Goal: Task Accomplishment & Management: Manage account settings

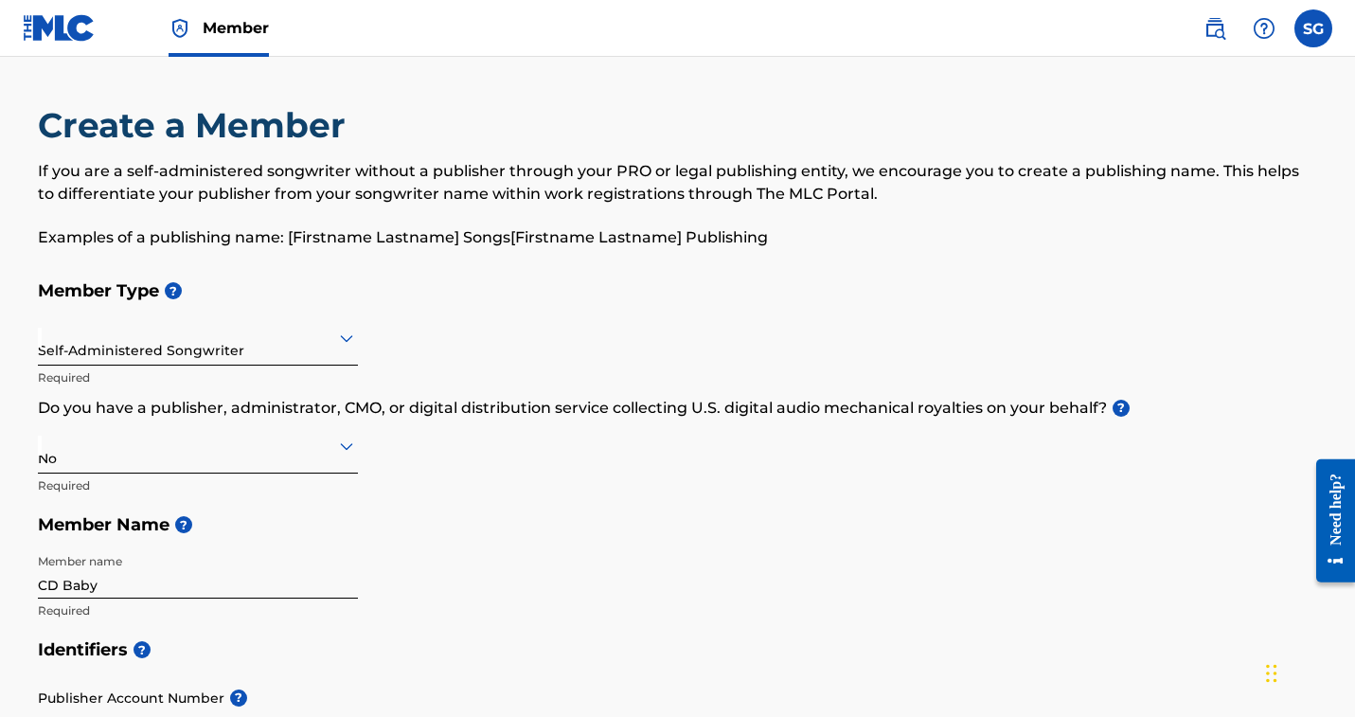
click at [1295, 47] on label at bounding box center [1314, 28] width 38 height 38
click at [1314, 28] on input "SG [PERSON_NAME] [EMAIL_ADDRESS][DOMAIN_NAME] Notification Preferences Profile …" at bounding box center [1314, 28] width 0 height 0
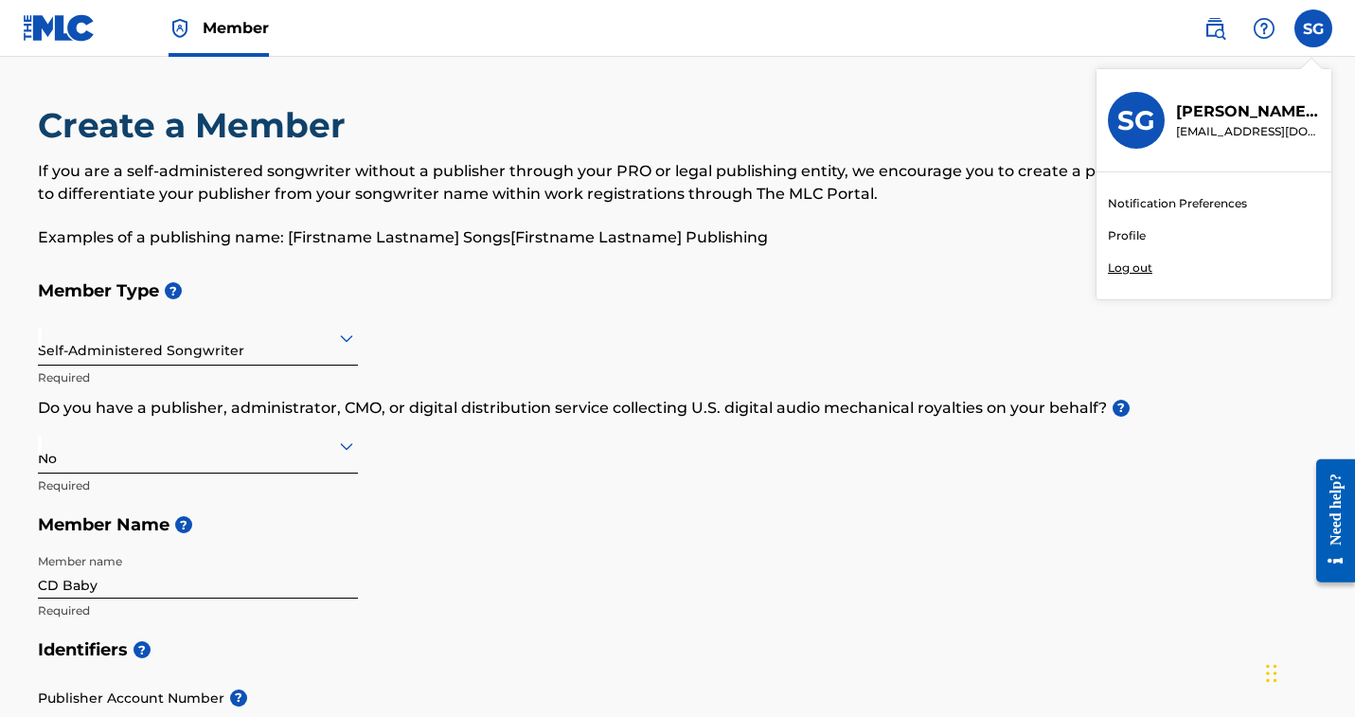
click at [1108, 244] on link "Profile" at bounding box center [1127, 235] width 38 height 17
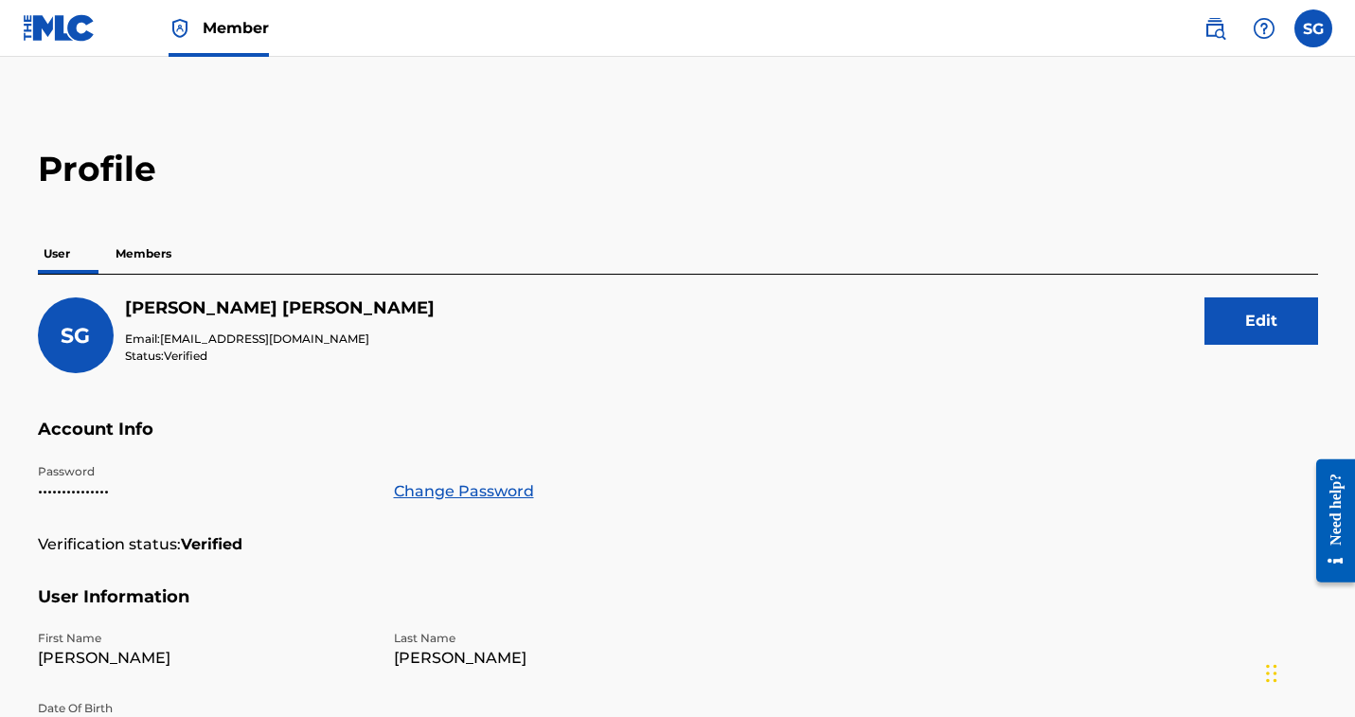
click at [177, 274] on p "Members" at bounding box center [143, 254] width 67 height 40
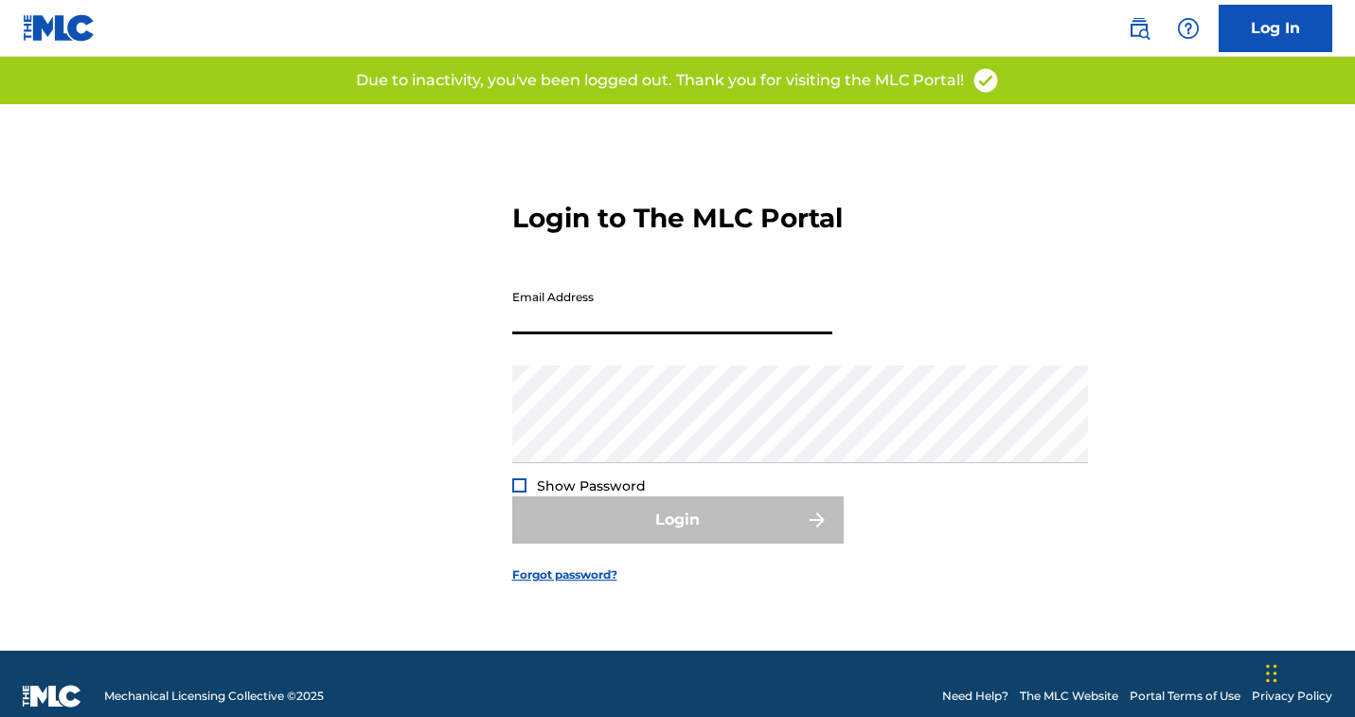
type input "[EMAIL_ADDRESS][DOMAIN_NAME]"
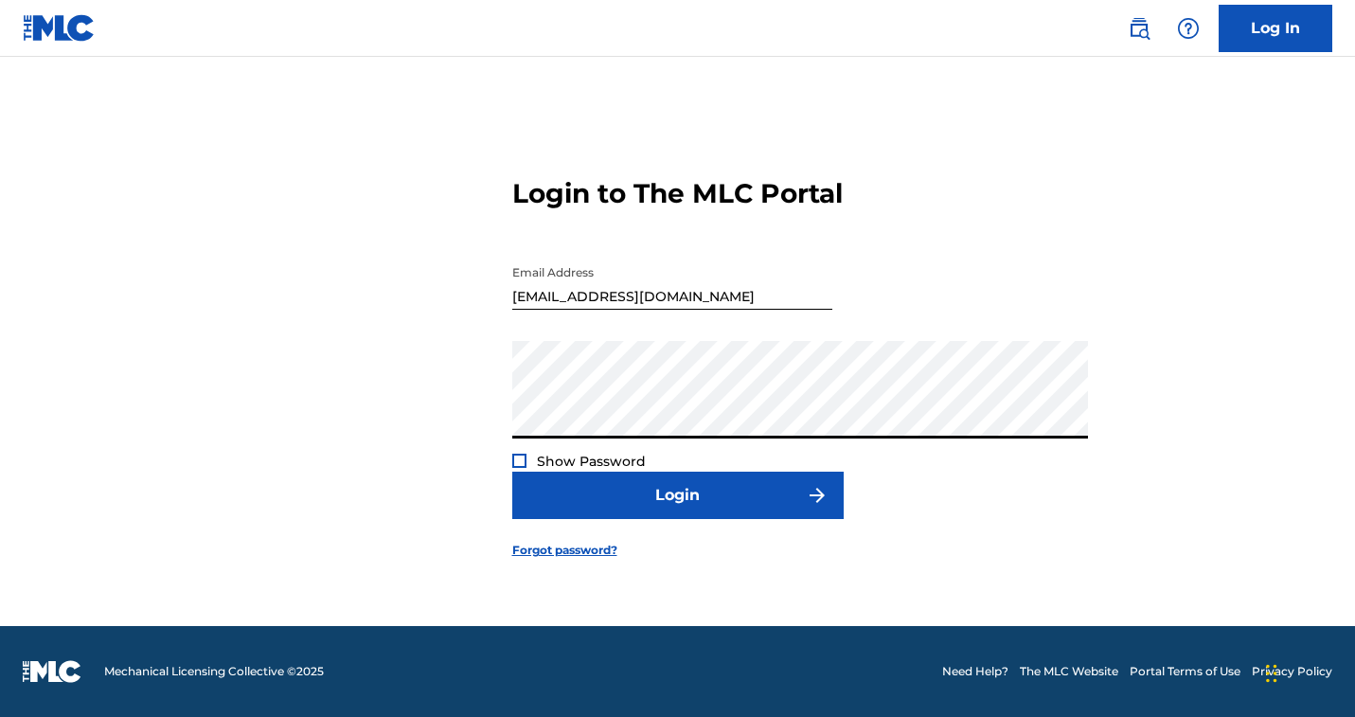
scroll to position [215, 0]
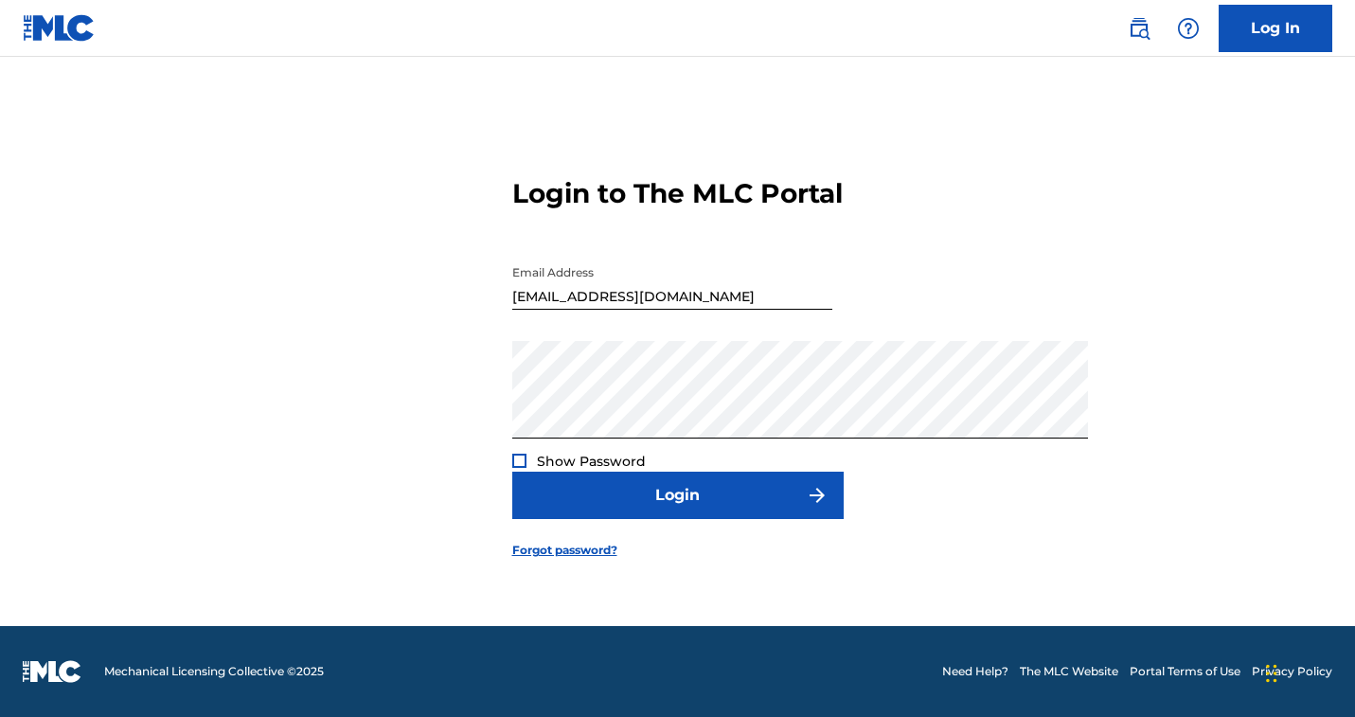
click at [1214, 481] on div "Login to The MLC Portal Email Address cspiritn@gmail.com Password Show Password…" at bounding box center [678, 353] width 1326 height 546
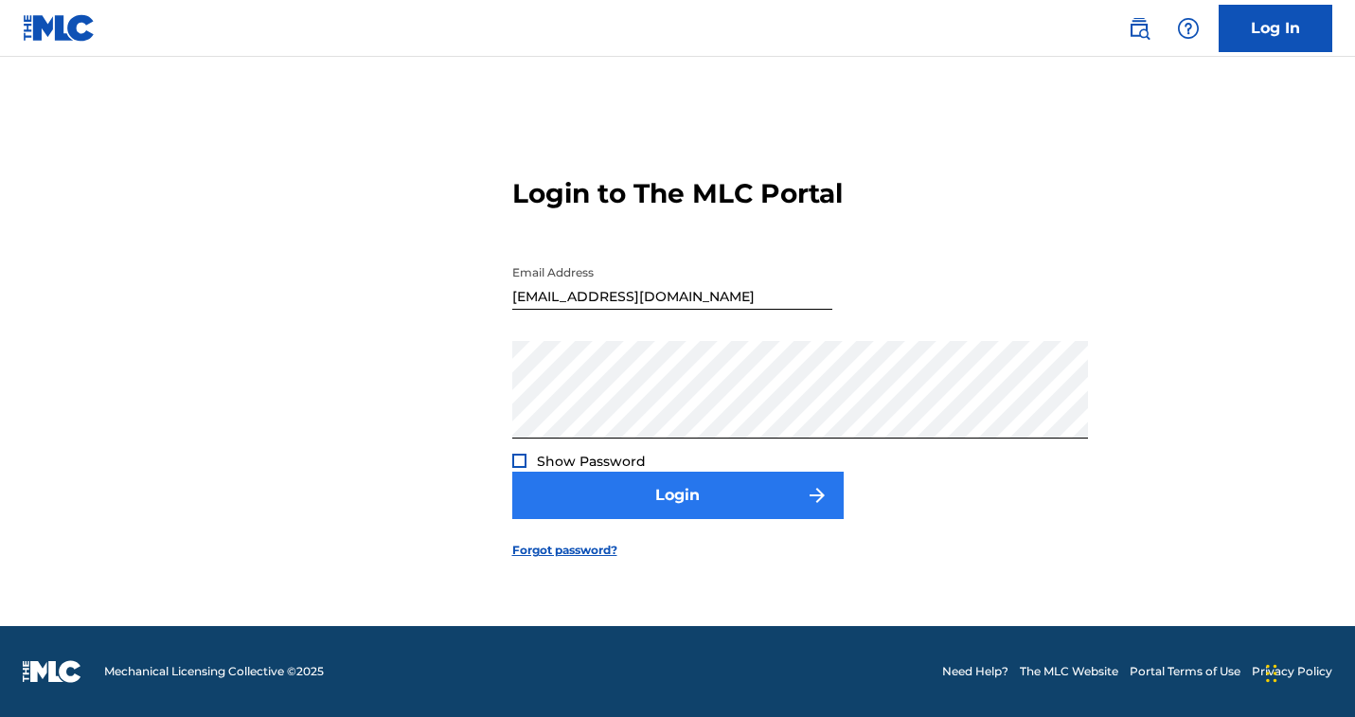
click at [829, 507] on img "submit" at bounding box center [817, 495] width 23 height 23
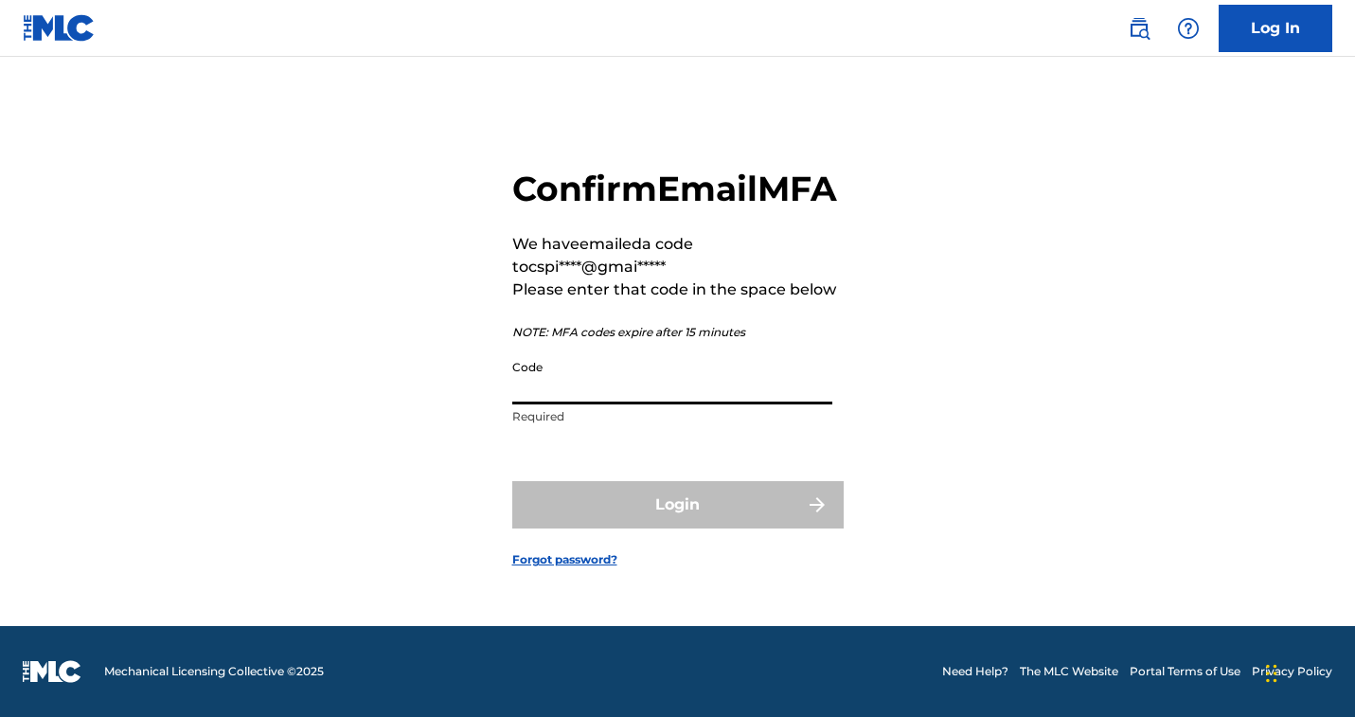
click at [594, 372] on input "Code" at bounding box center [672, 377] width 320 height 54
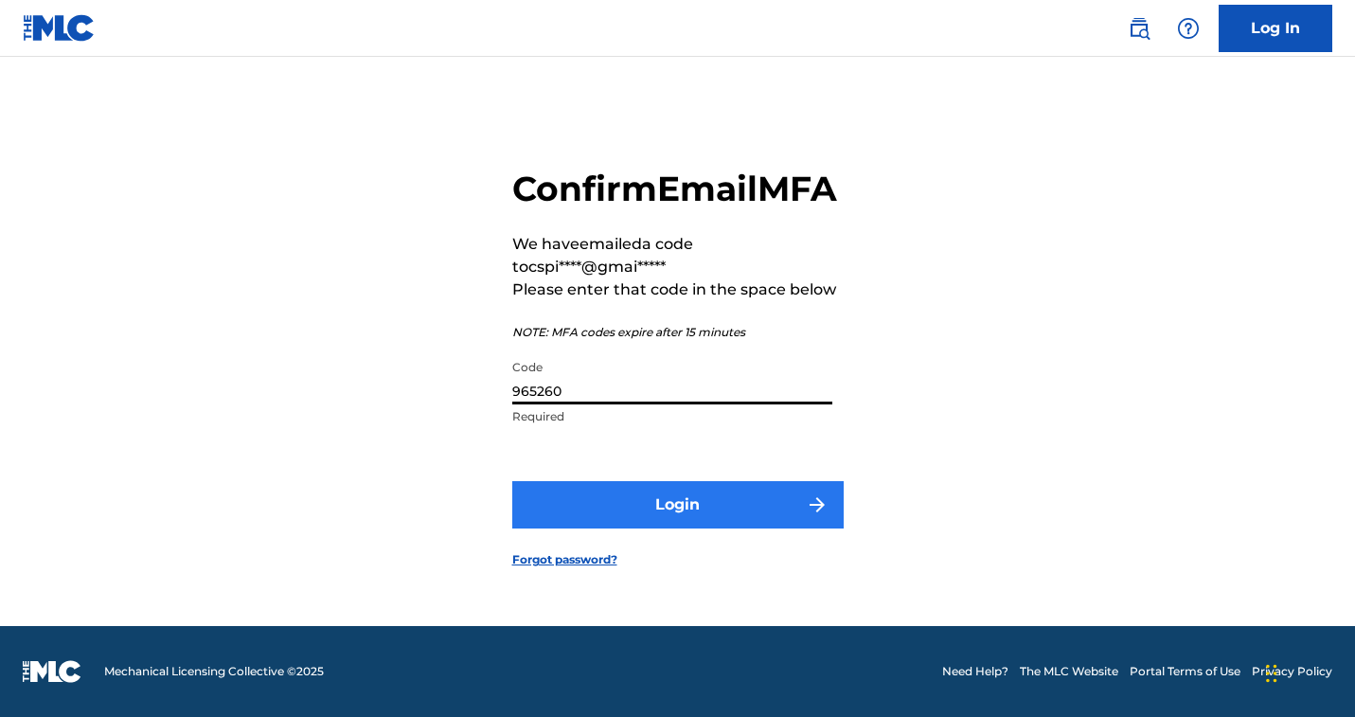
type input "965260"
click at [647, 528] on button "Login" at bounding box center [677, 504] width 331 height 47
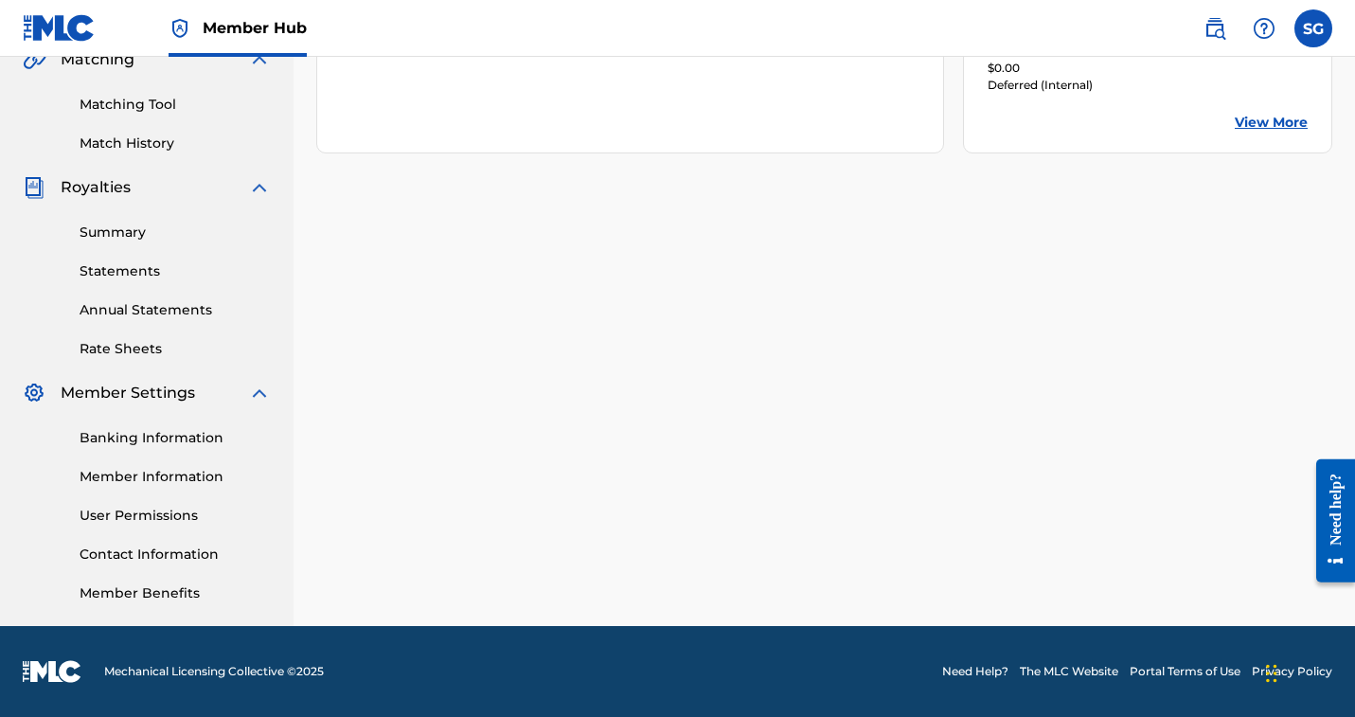
scroll to position [972, 0]
click at [271, 448] on link "Banking Information" at bounding box center [175, 438] width 191 height 20
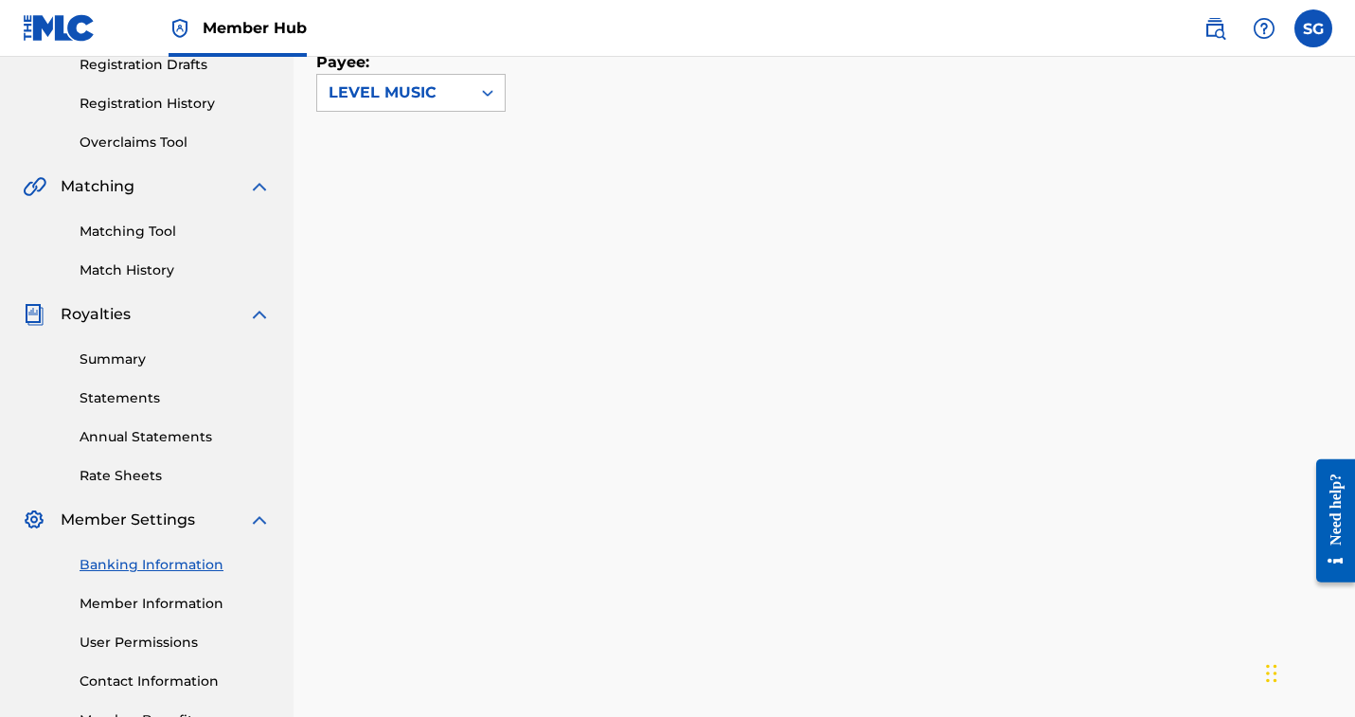
scroll to position [413, 0]
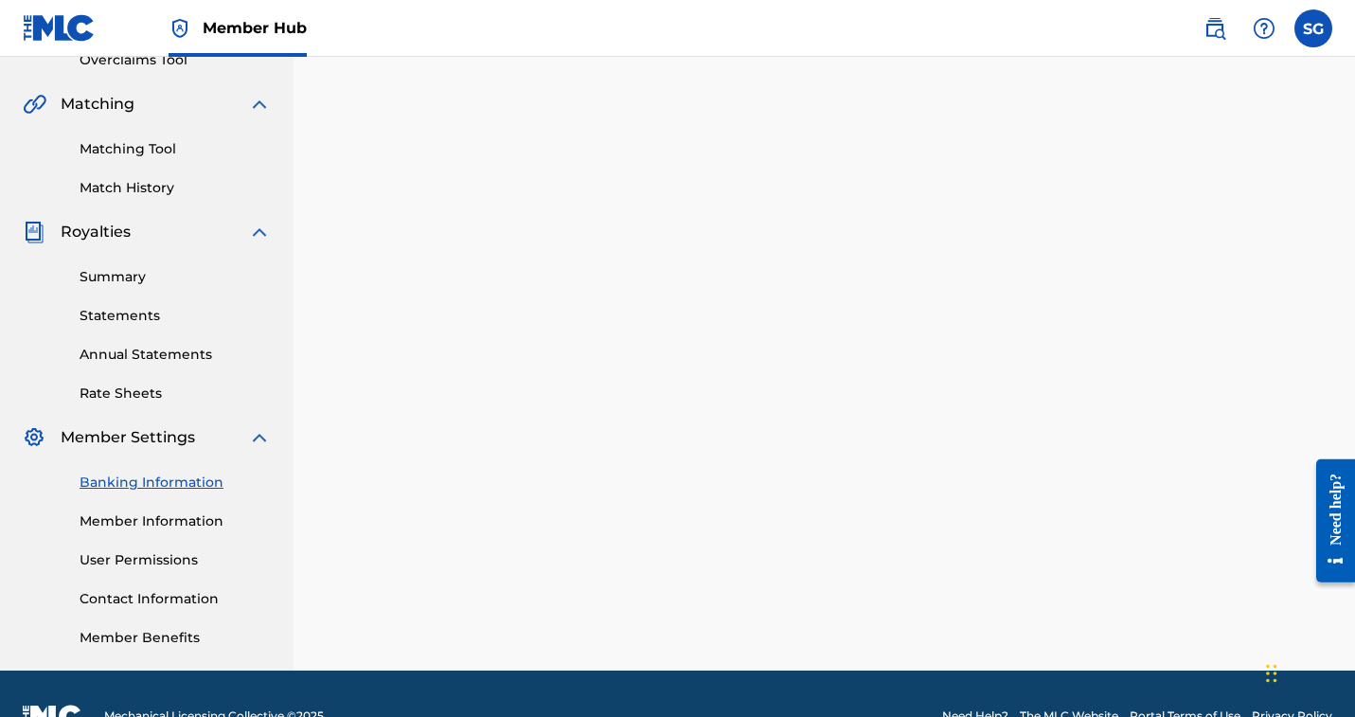
click at [497, 20] on icon at bounding box center [487, 10] width 19 height 19
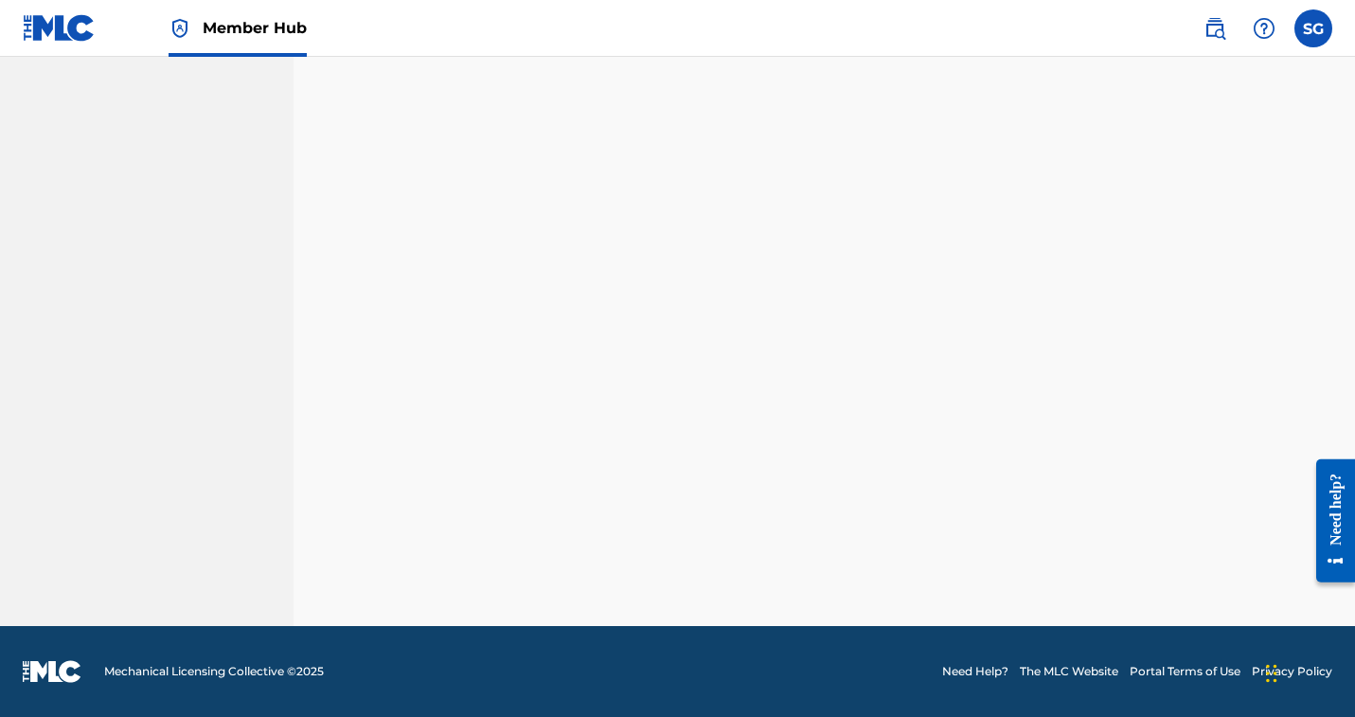
scroll to position [1223, 0]
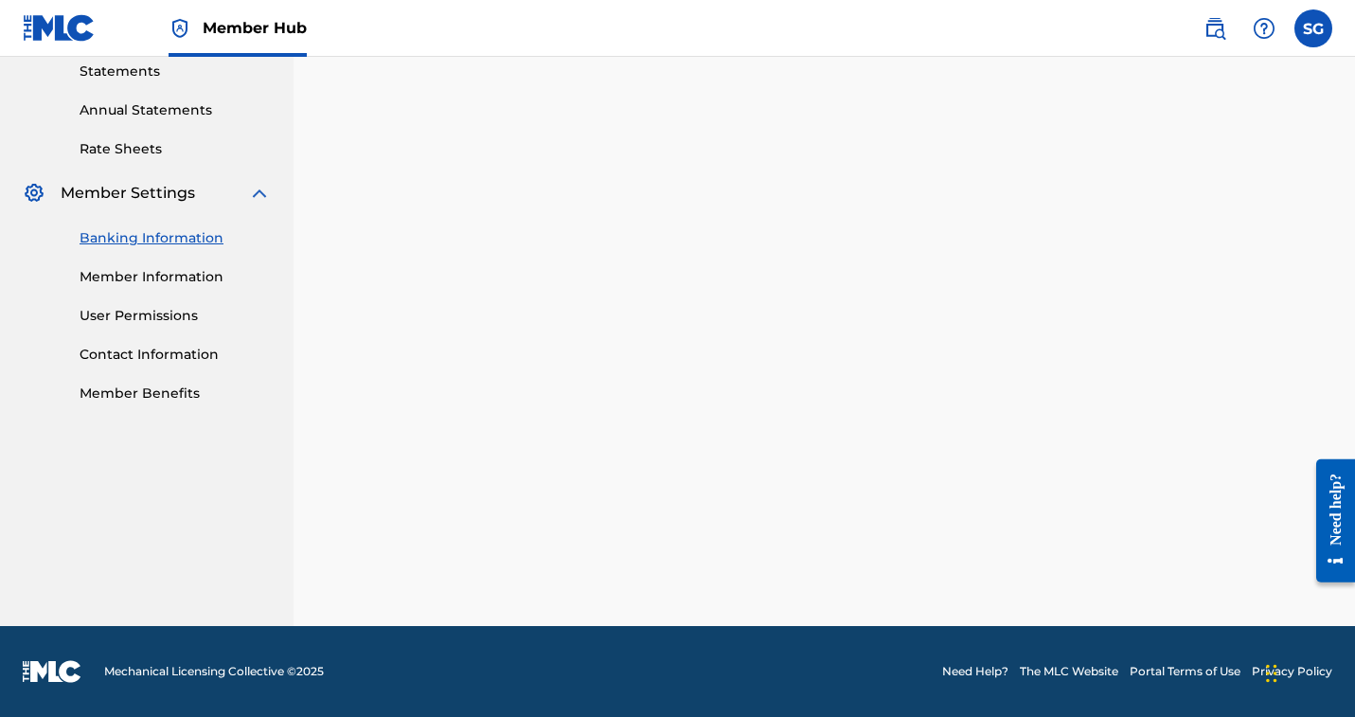
click at [1295, 216] on div "Payee: LEVEL MUSIC" at bounding box center [824, 151] width 1016 height 949
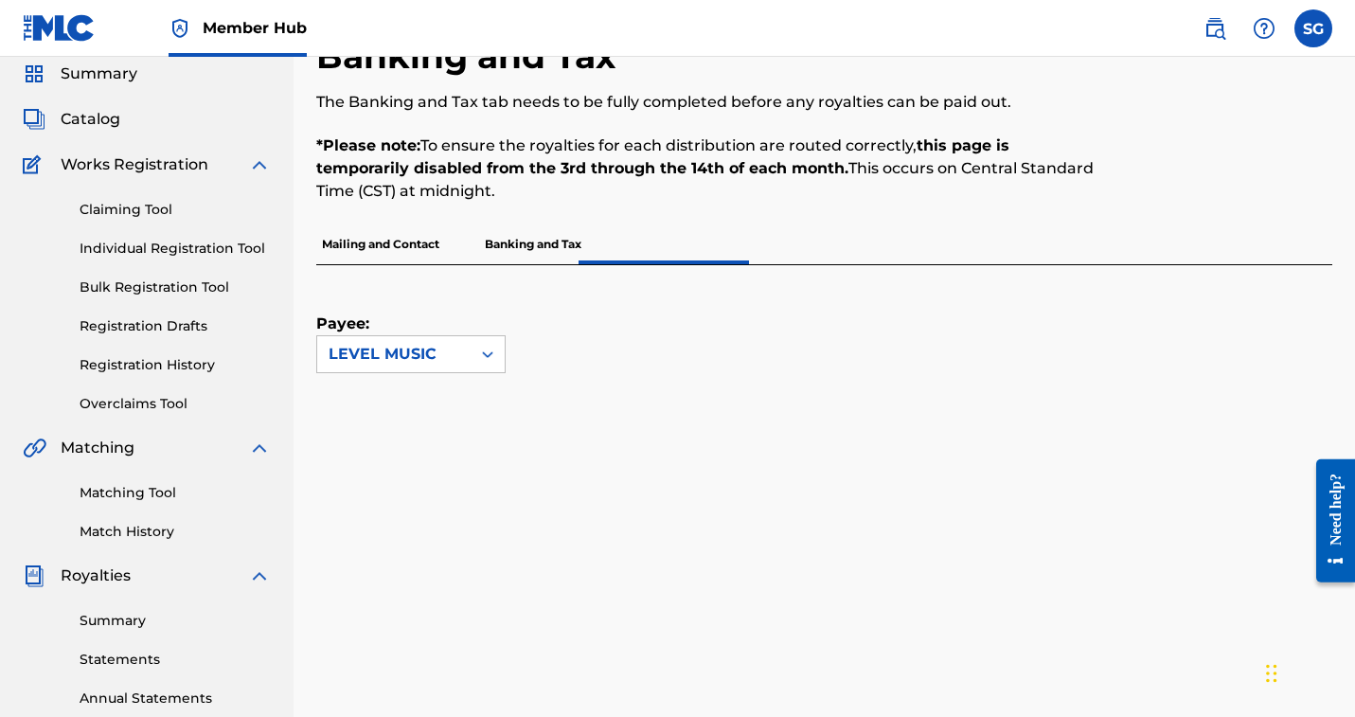
scroll to position [0, 0]
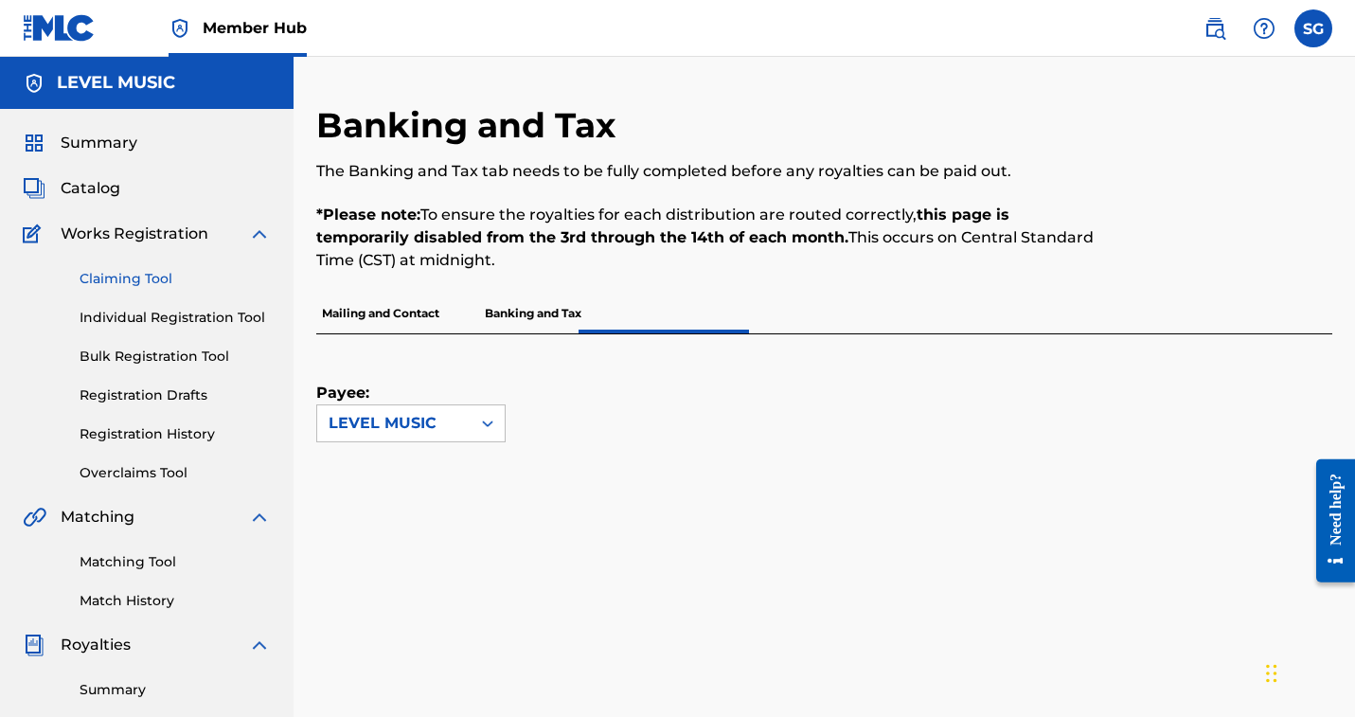
click at [222, 289] on link "Claiming Tool" at bounding box center [175, 279] width 191 height 20
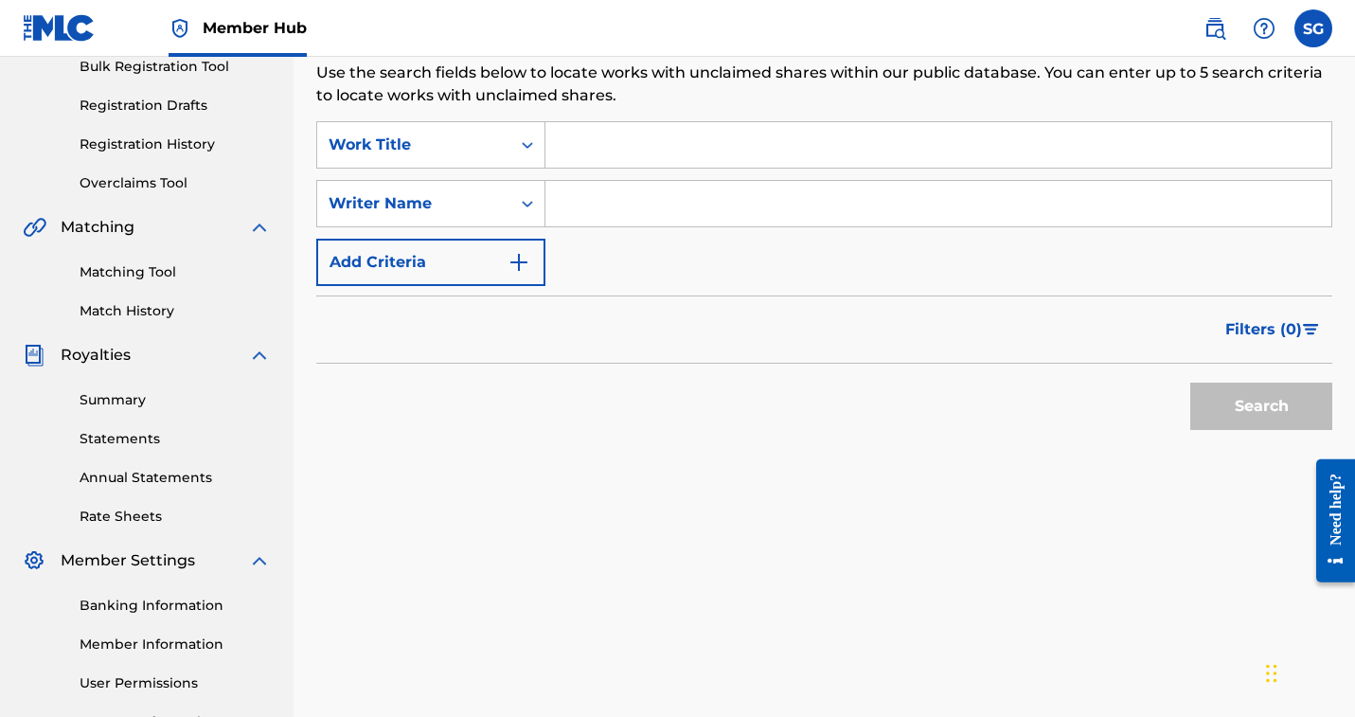
scroll to position [293, 0]
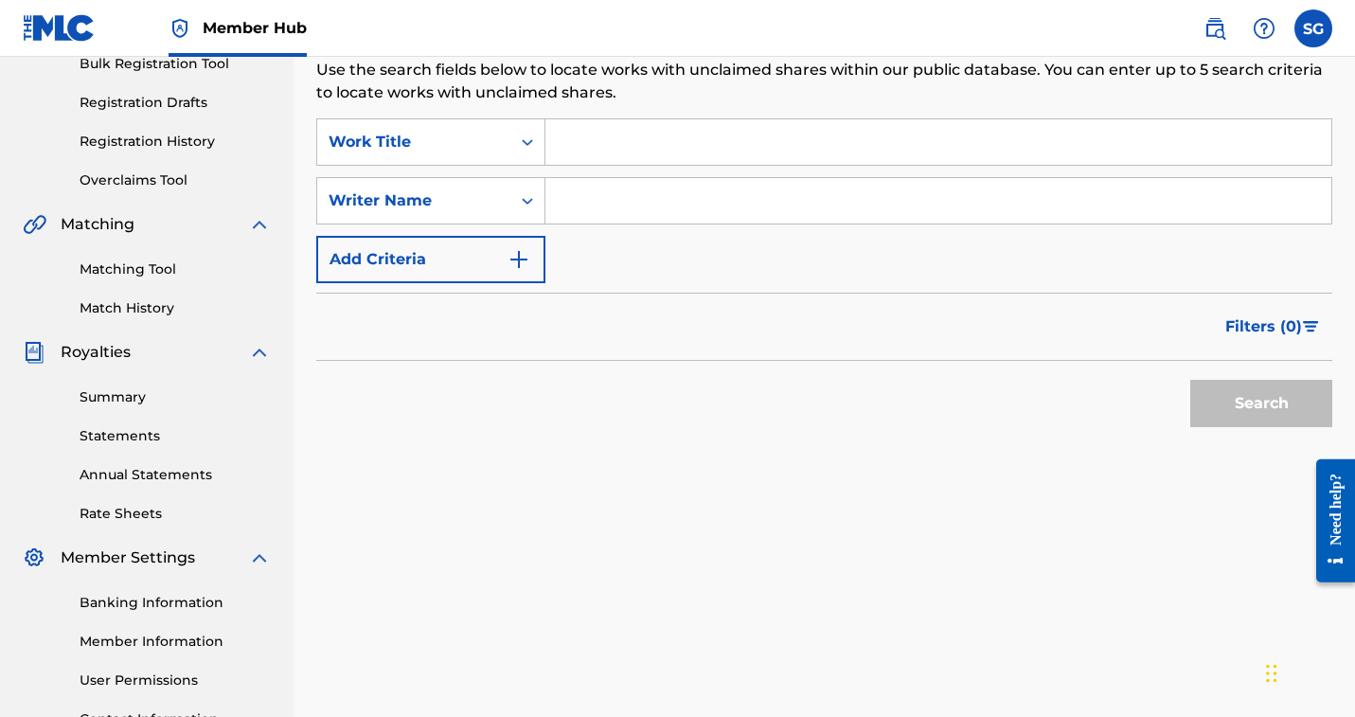
click at [1055, 165] on input "Search Form" at bounding box center [939, 141] width 786 height 45
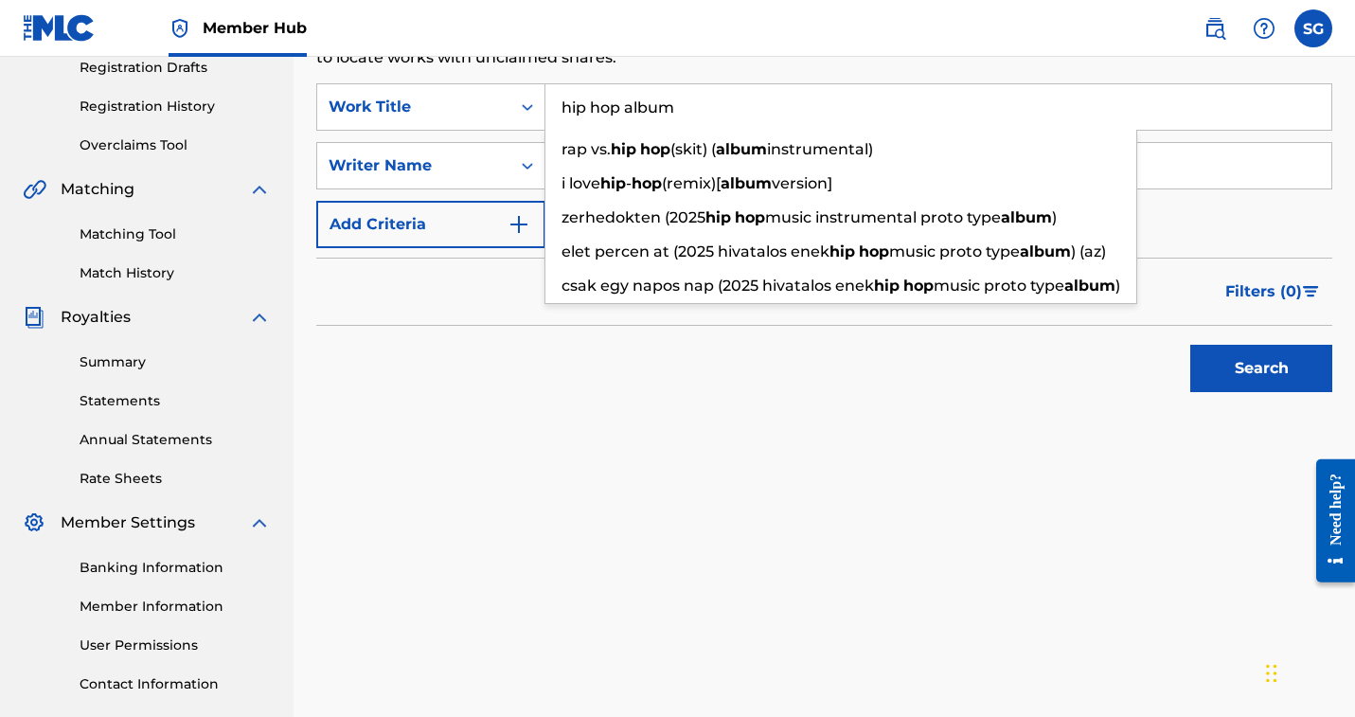
scroll to position [346, 0]
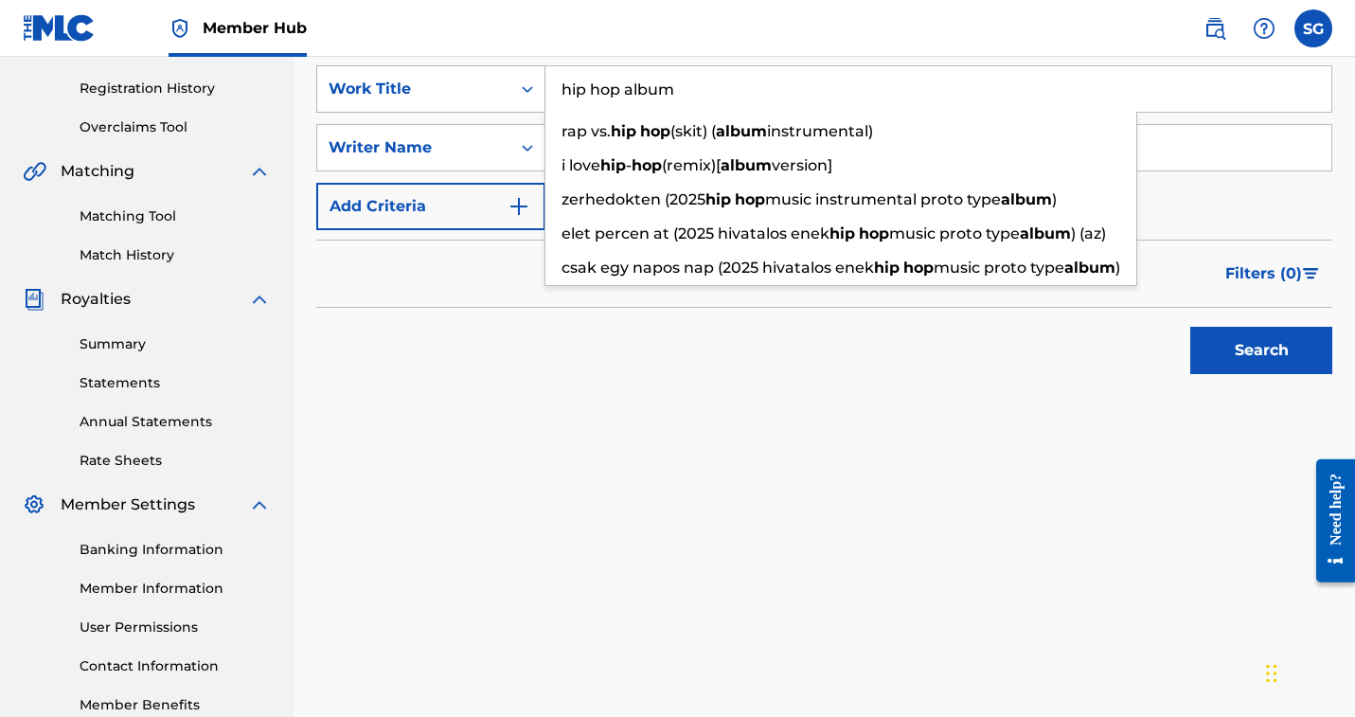
type input "hip hop album"
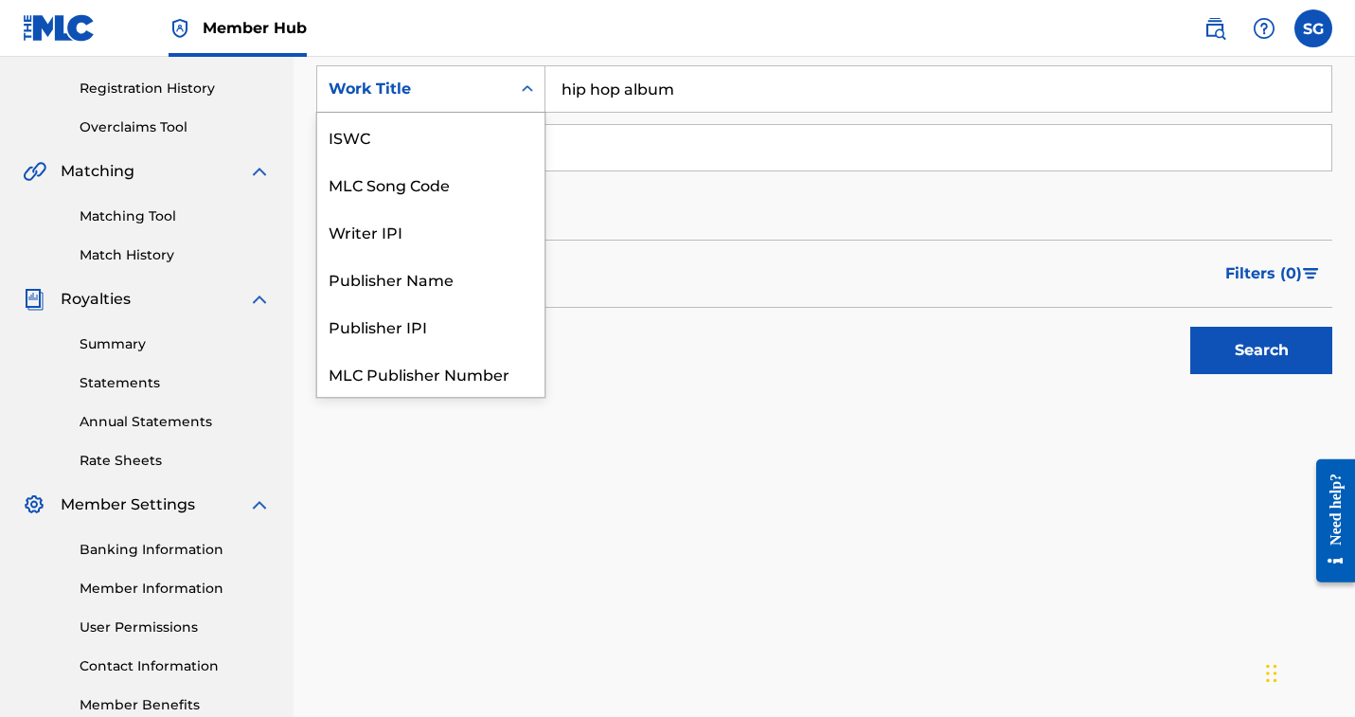
click at [510, 107] on div "Work Title" at bounding box center [413, 89] width 193 height 36
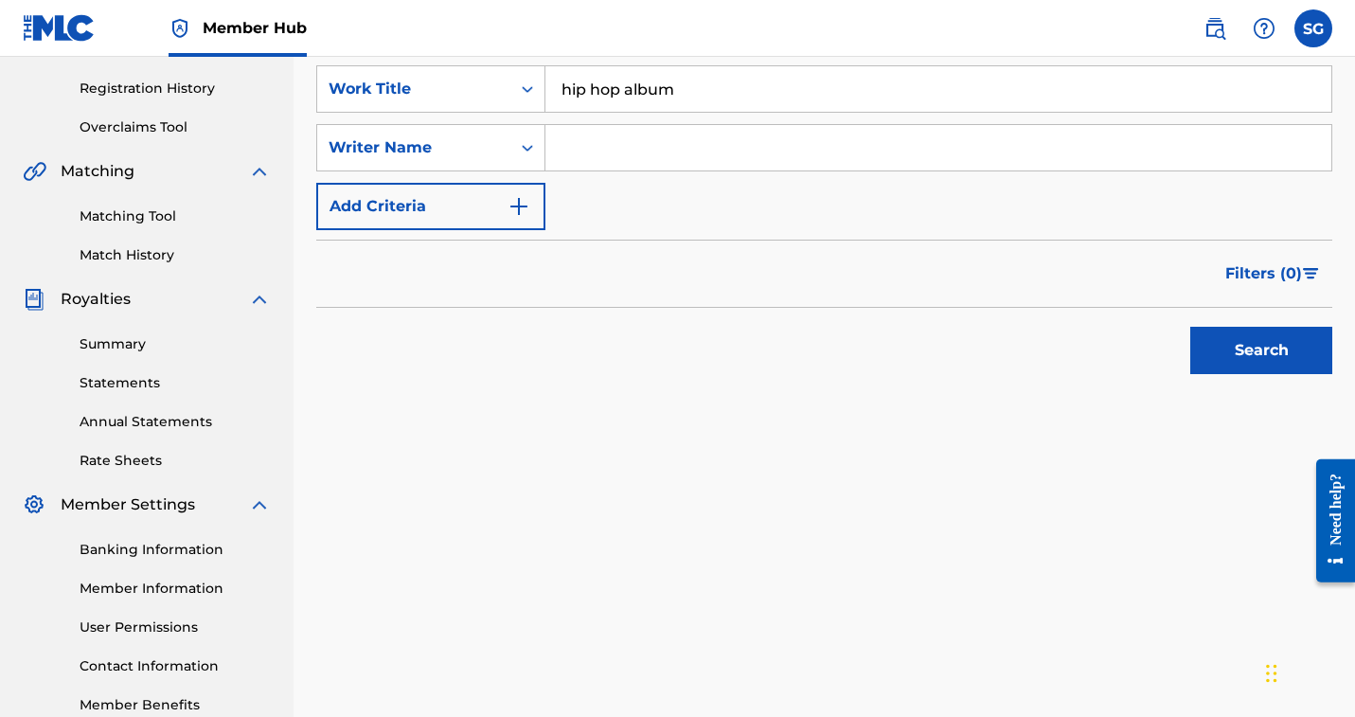
click at [1131, 170] on input "Search Form" at bounding box center [939, 147] width 786 height 45
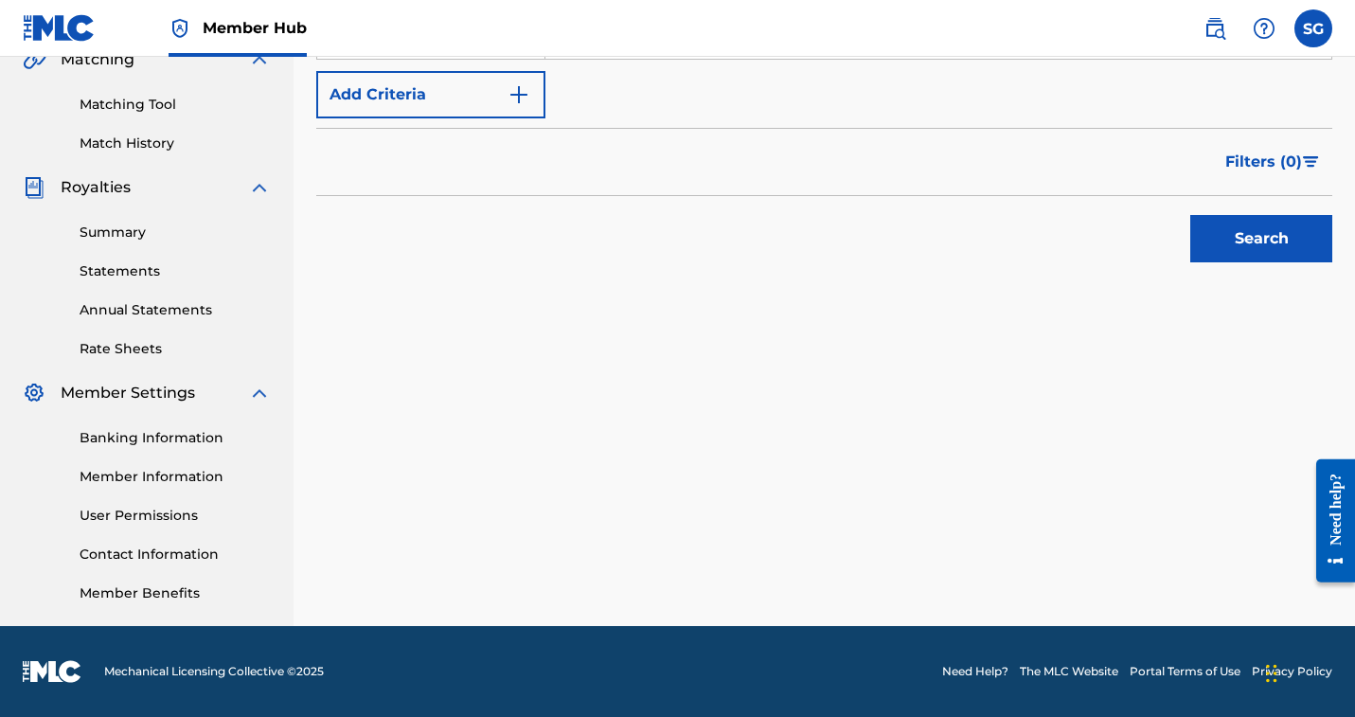
scroll to position [518, 0]
type input "cool style"
click at [1201, 262] on button "Search" at bounding box center [1261, 238] width 142 height 47
drag, startPoint x: 1354, startPoint y: 384, endPoint x: 1363, endPoint y: 496, distance: 113.0
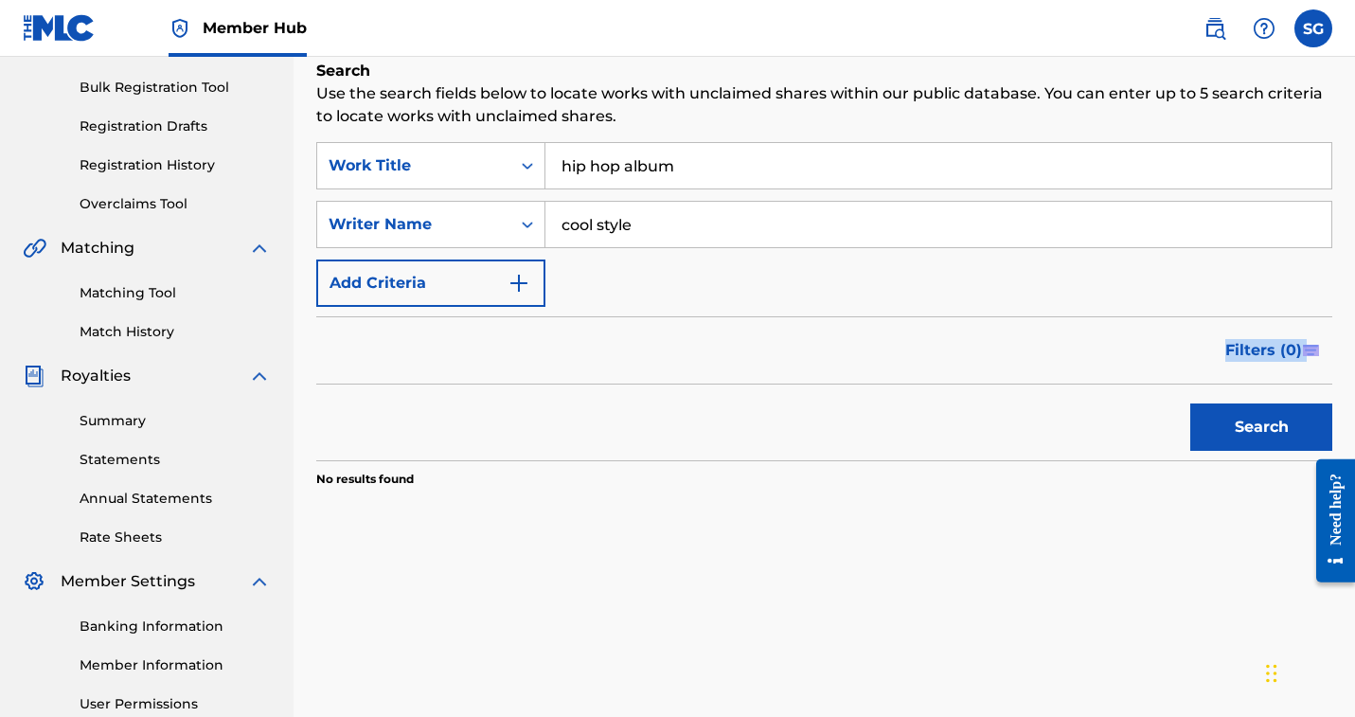
scroll to position [225, 0]
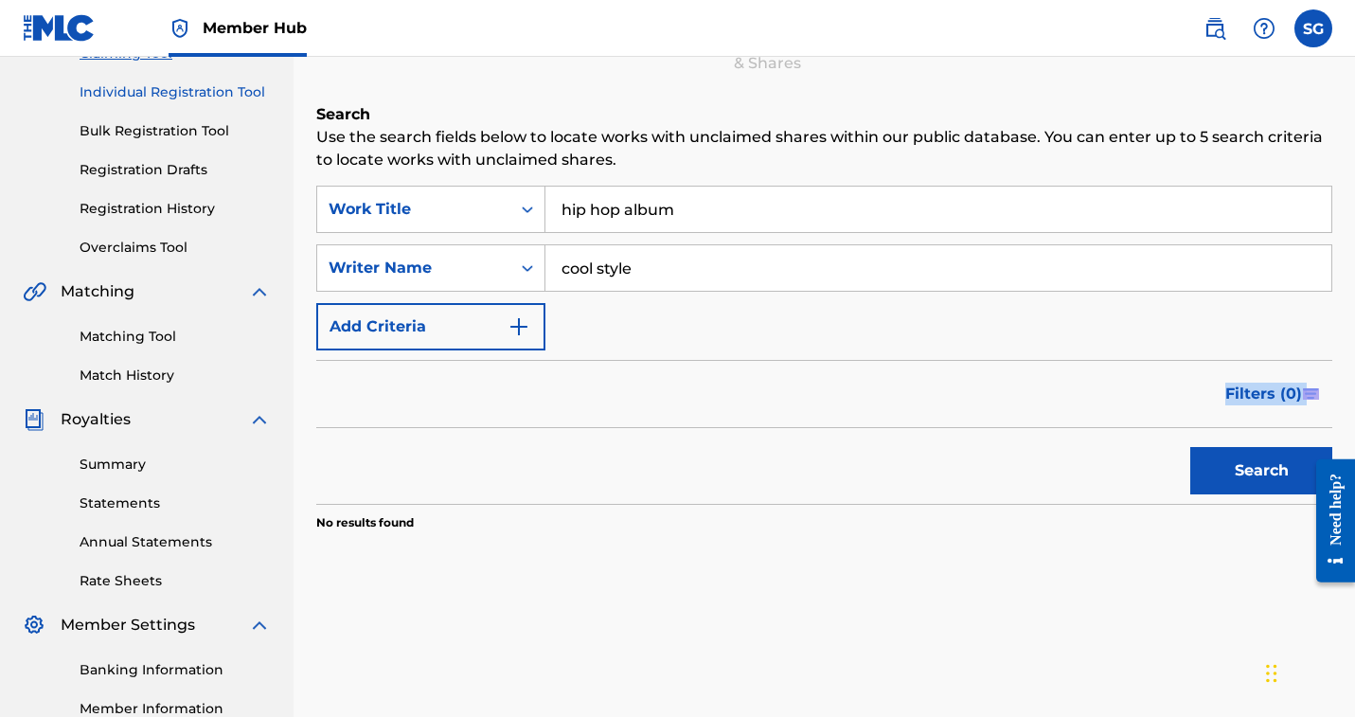
click at [271, 102] on link "Individual Registration Tool" at bounding box center [175, 92] width 191 height 20
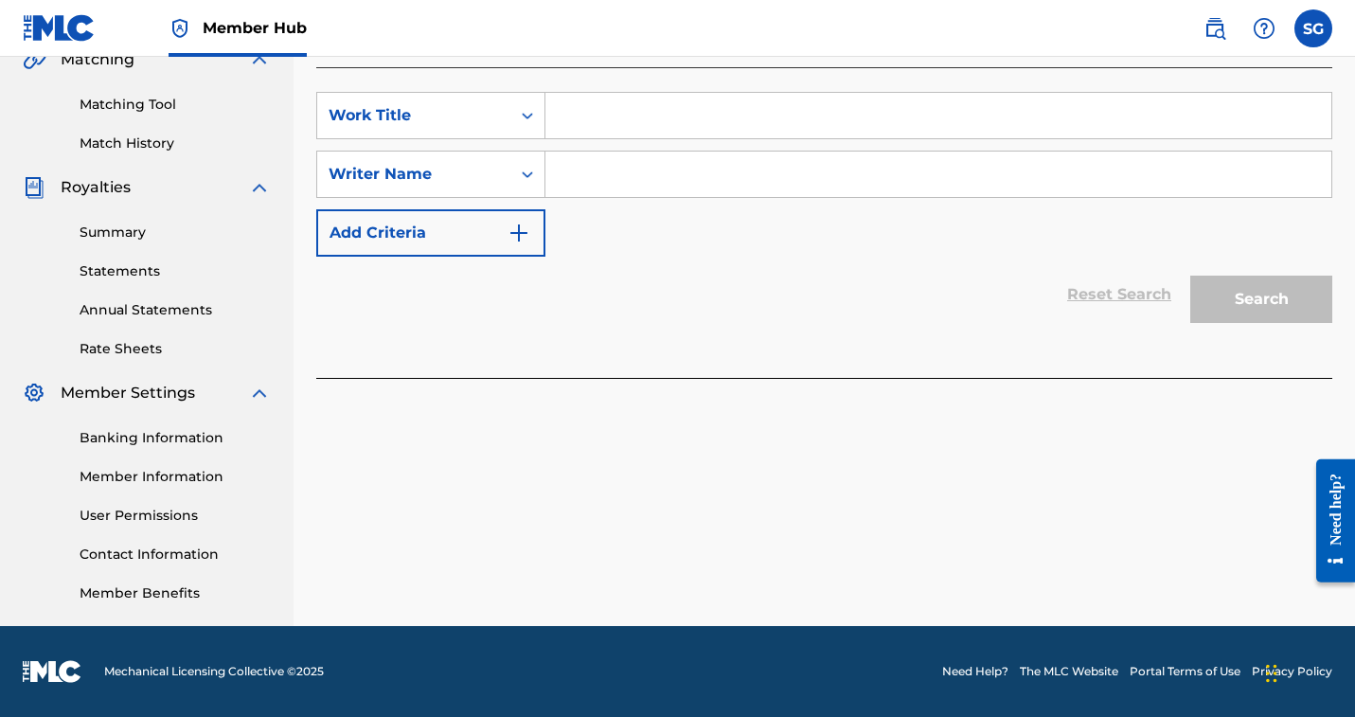
scroll to position [616, 0]
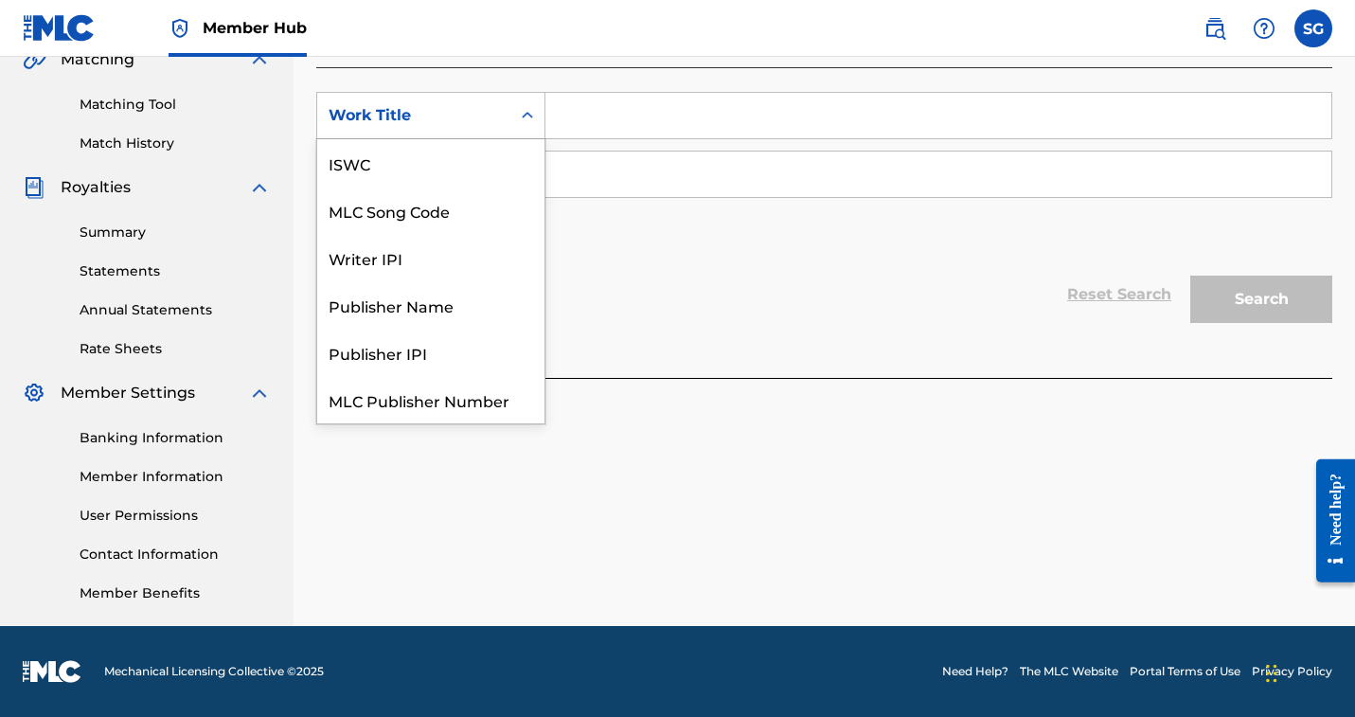
click at [537, 125] on icon "Search Form" at bounding box center [527, 115] width 19 height 19
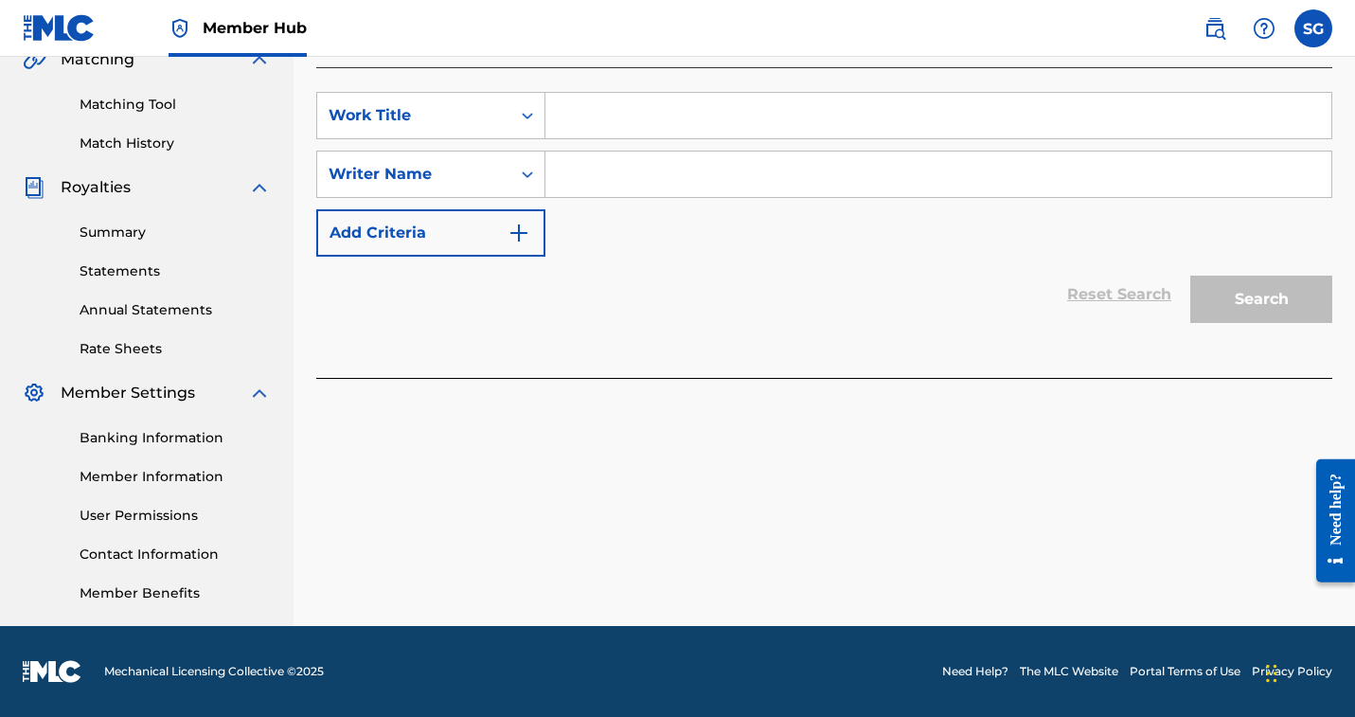
click at [1007, 138] on input "Search Form" at bounding box center [939, 115] width 786 height 45
click at [537, 125] on icon "Search Form" at bounding box center [527, 115] width 19 height 19
click at [1021, 138] on input "Search Form" at bounding box center [939, 115] width 786 height 45
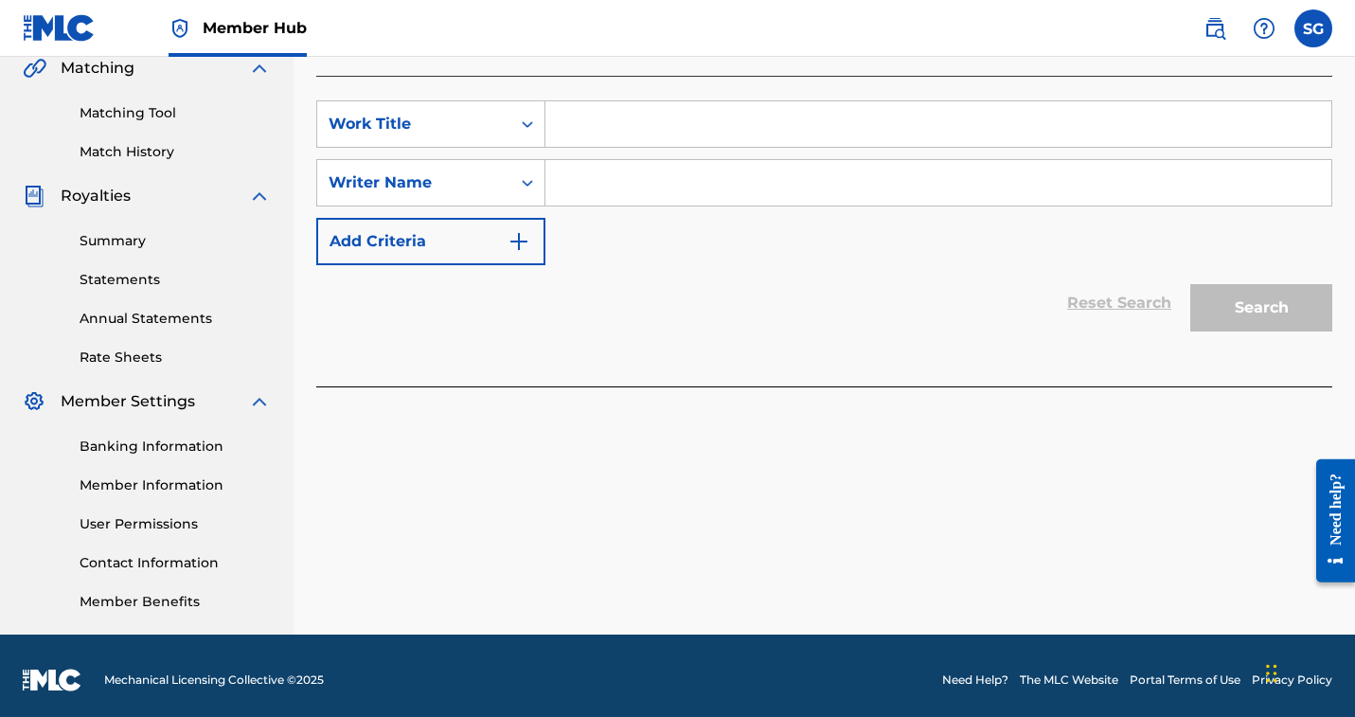
scroll to position [446, 0]
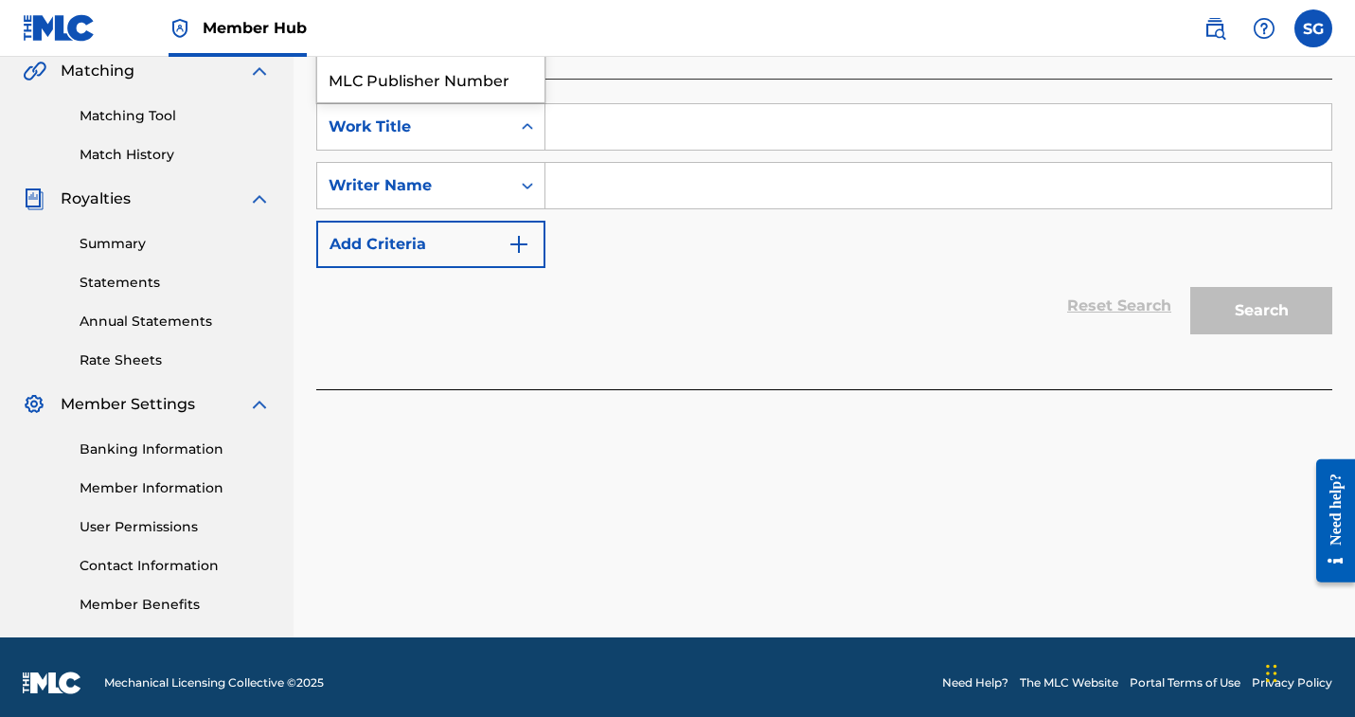
click at [545, 144] on div "Search Form" at bounding box center [527, 127] width 34 height 34
click at [1073, 150] on input "Search Form" at bounding box center [939, 126] width 786 height 45
click at [537, 195] on icon "Search Form" at bounding box center [527, 185] width 19 height 19
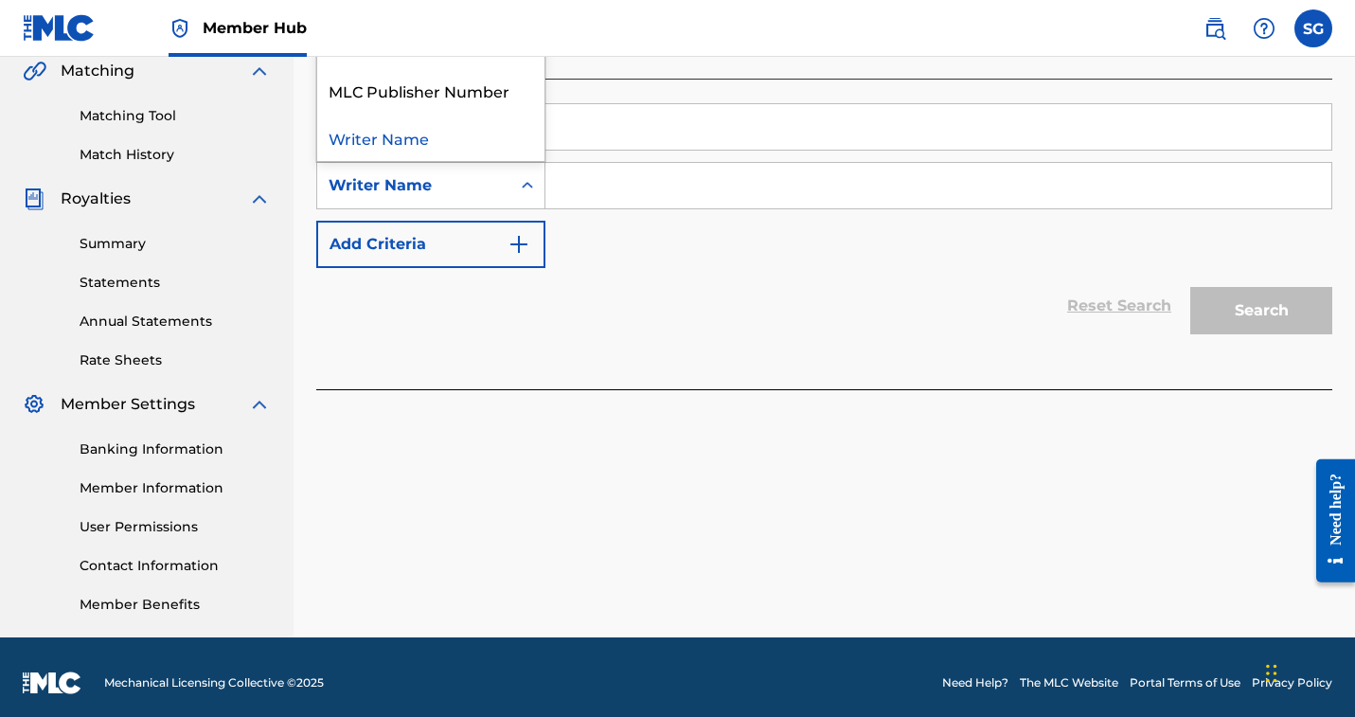
click at [1144, 208] on input "Search Form" at bounding box center [939, 185] width 786 height 45
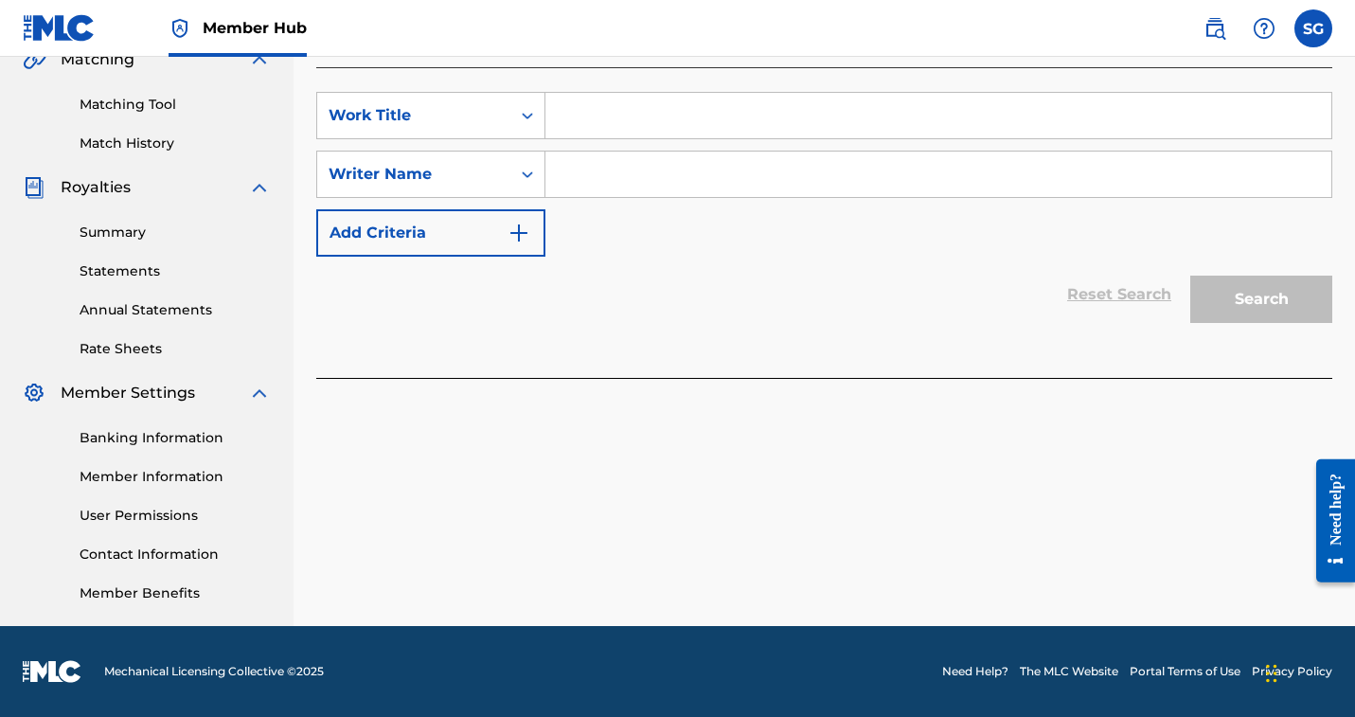
scroll to position [864, 0]
click at [530, 222] on img "Search Form" at bounding box center [519, 233] width 23 height 23
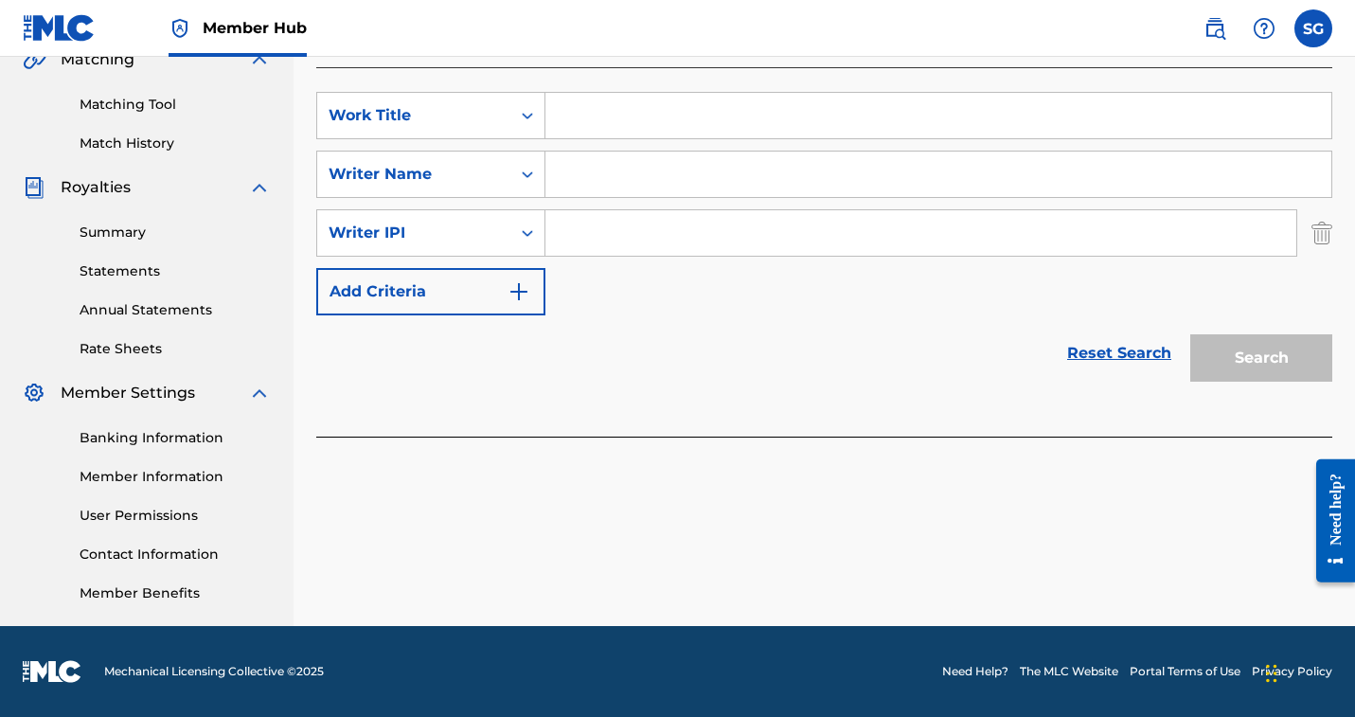
click at [1032, 278] on div "SearchWithCriteria5fac0e4e-b569-4cd9-bd34-e70b814c2ac2 Work Title SearchWithCri…" at bounding box center [824, 204] width 1016 height 224
click at [1312, 209] on img "Search Form" at bounding box center [1322, 232] width 21 height 47
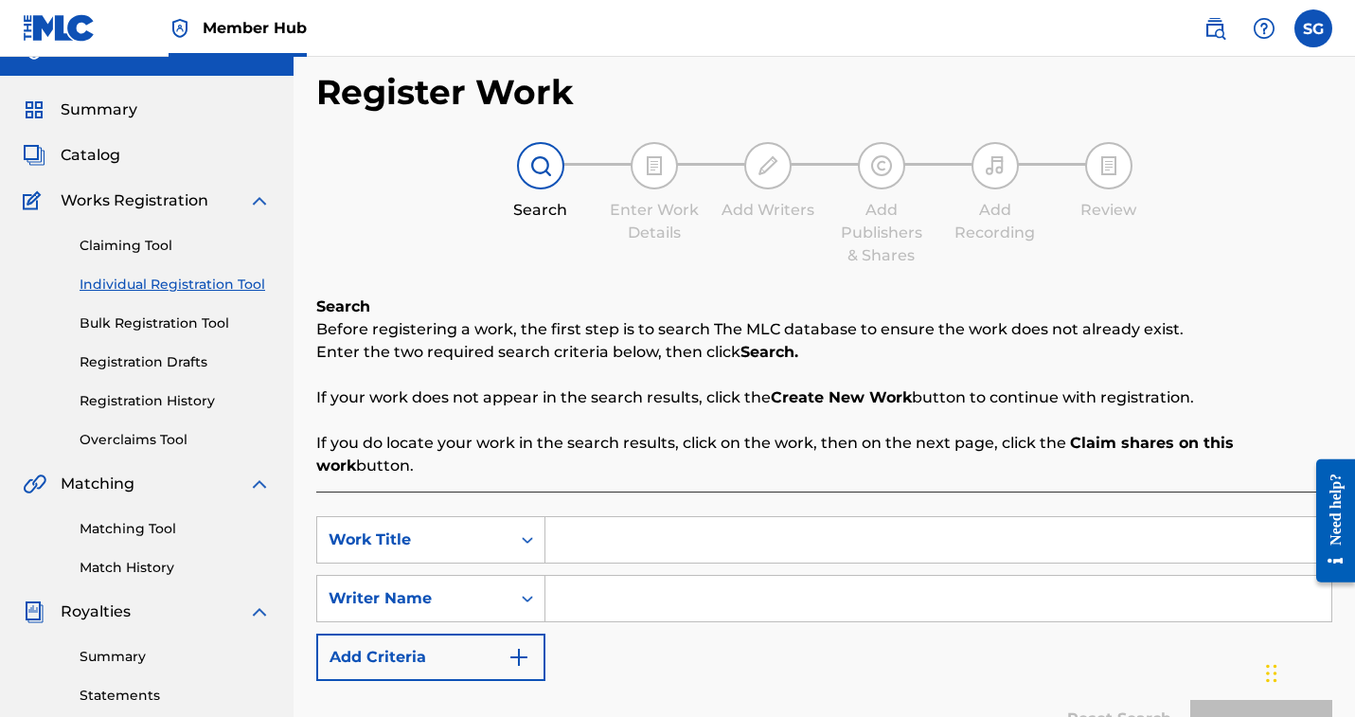
scroll to position [0, 0]
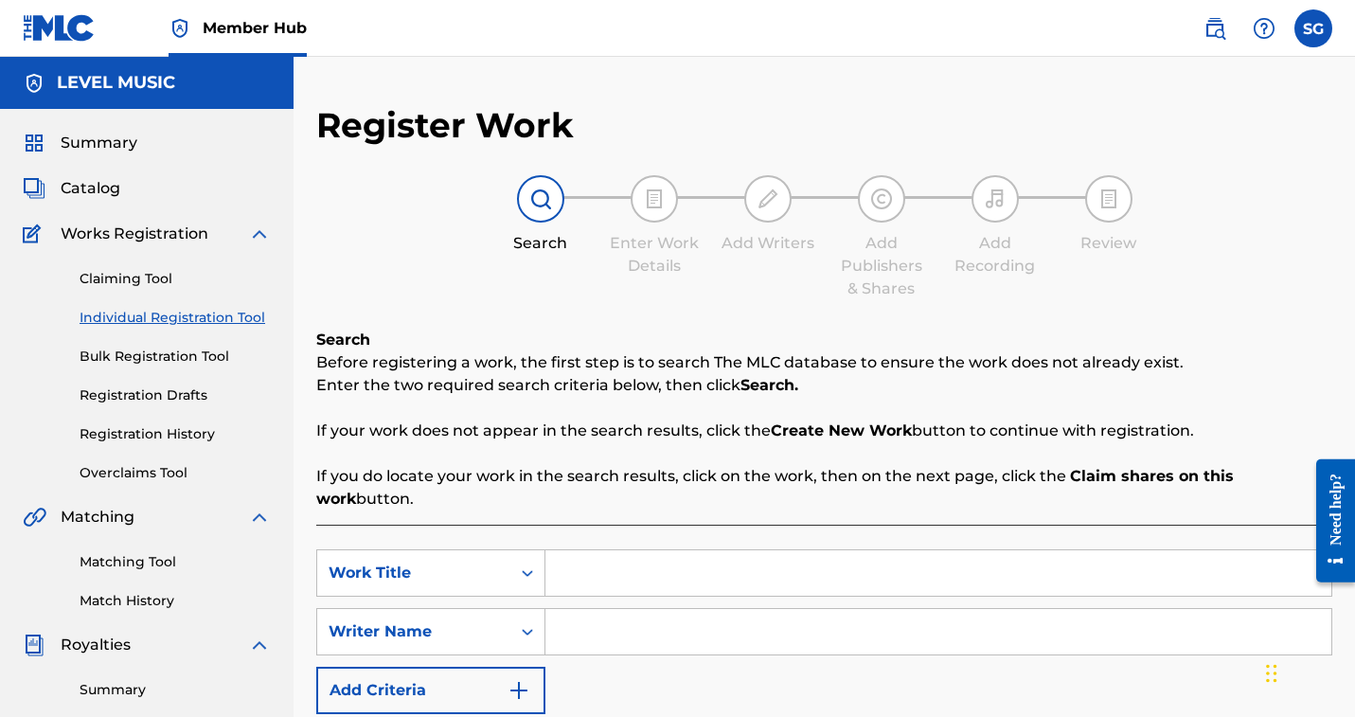
click at [271, 245] on img at bounding box center [259, 234] width 23 height 23
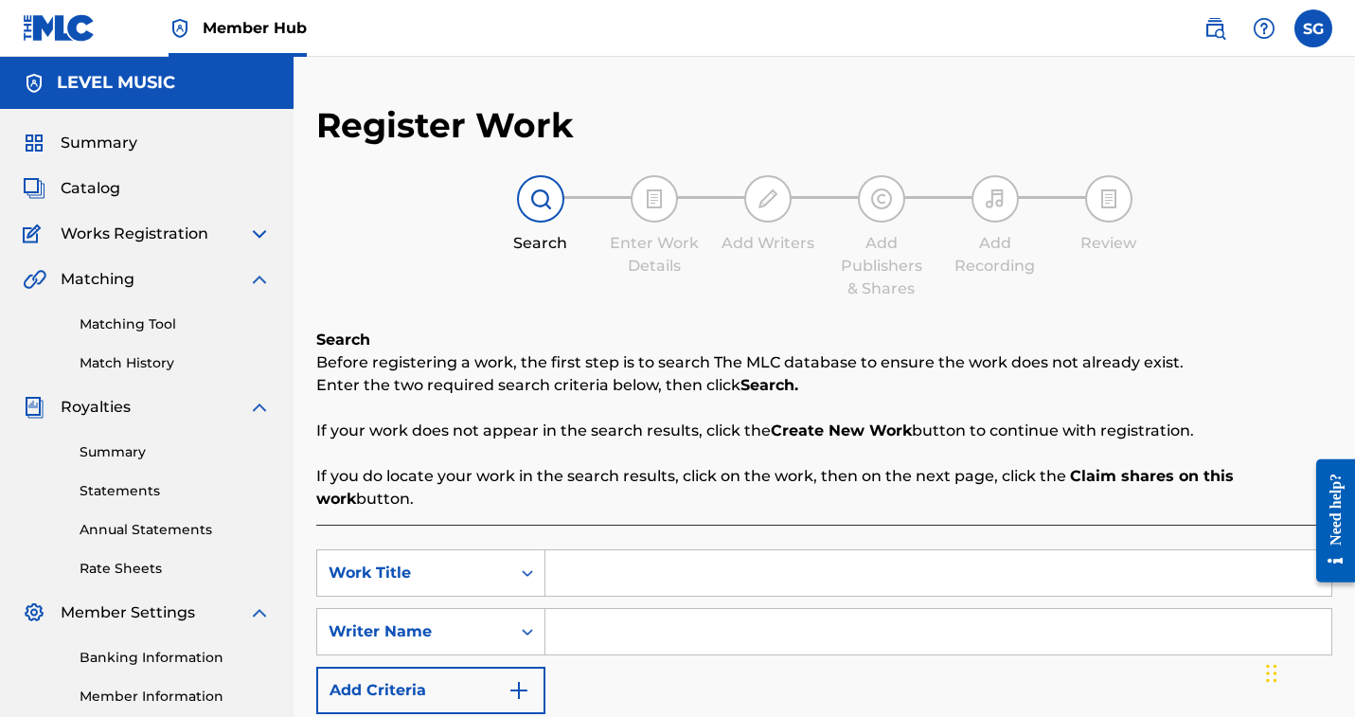
click at [271, 245] on img at bounding box center [259, 234] width 23 height 23
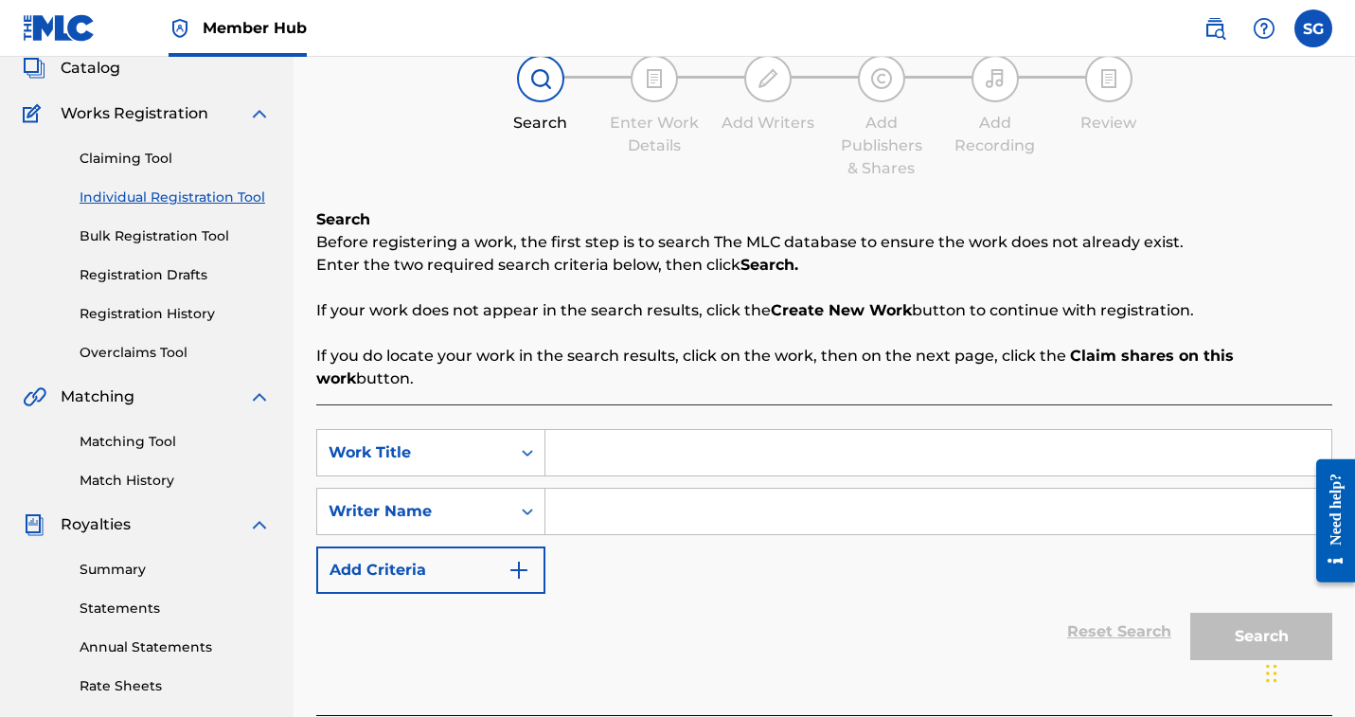
scroll to position [87, 0]
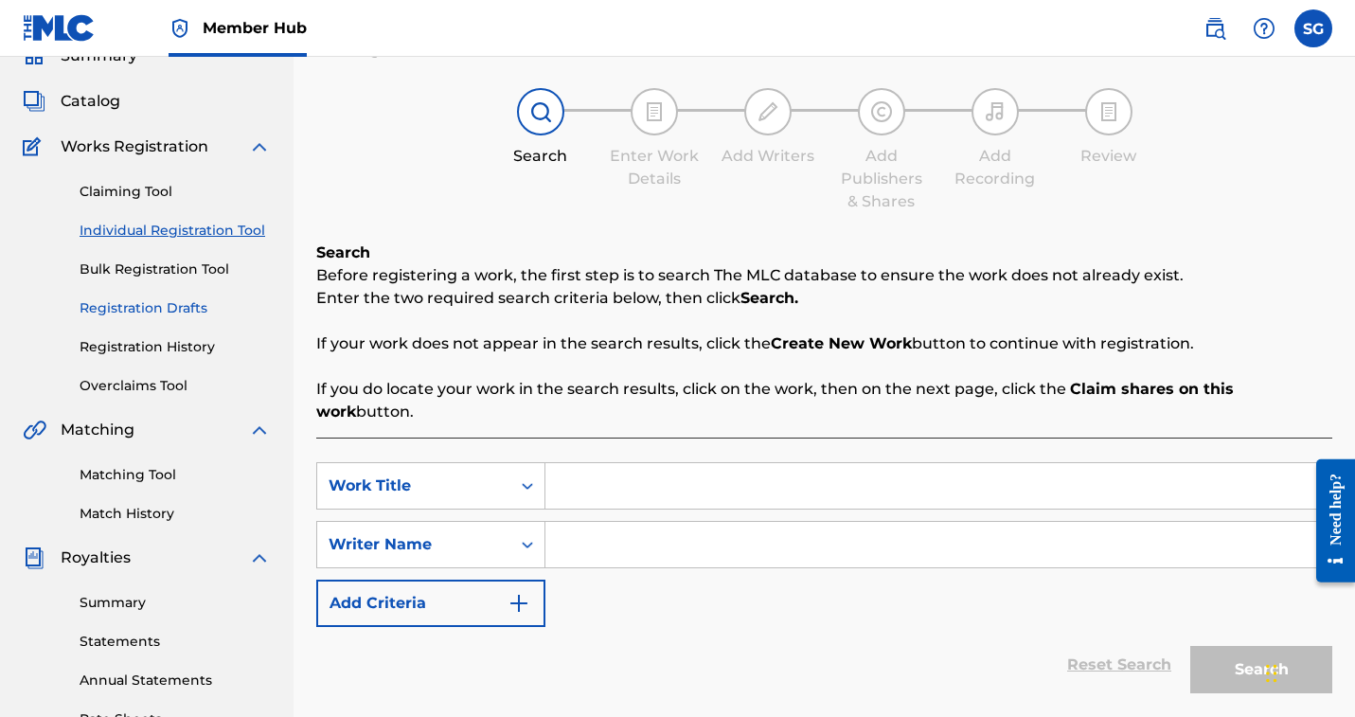
click at [271, 318] on link "Registration Drafts" at bounding box center [175, 308] width 191 height 20
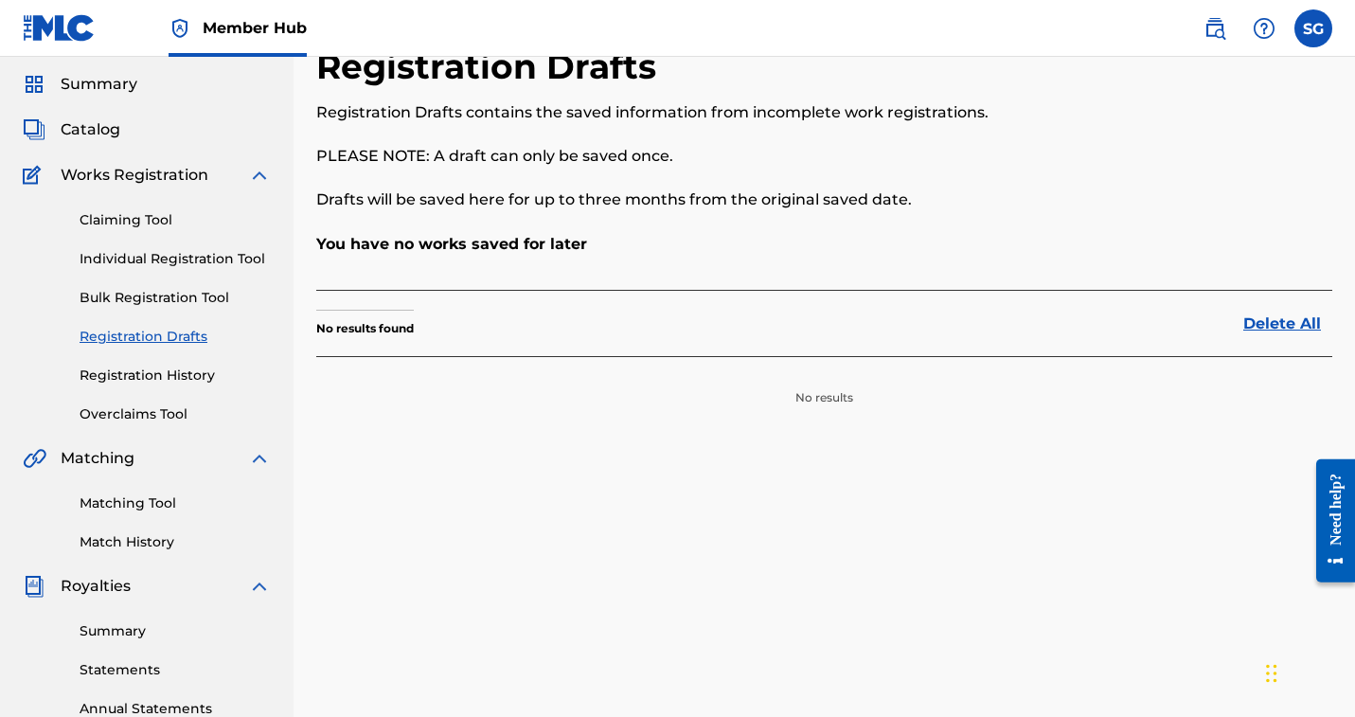
scroll to position [28, 0]
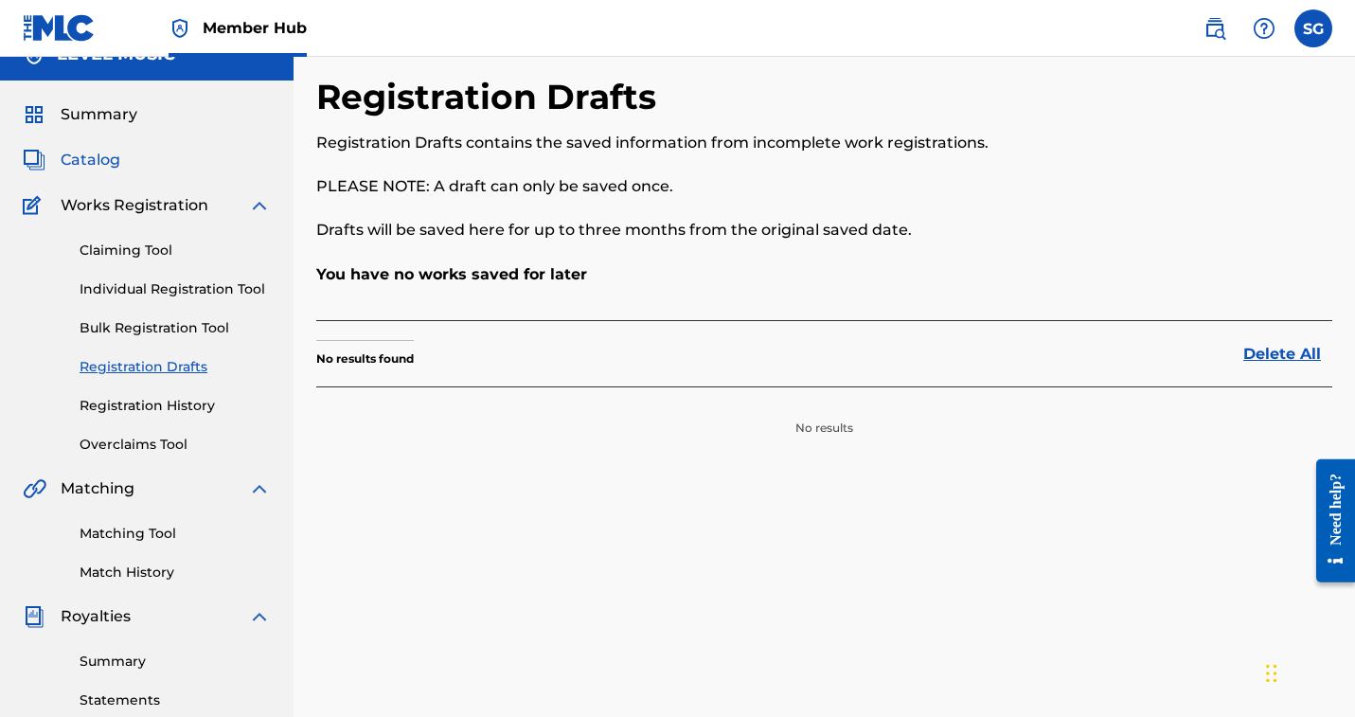
click at [120, 171] on span "Catalog" at bounding box center [91, 160] width 60 height 23
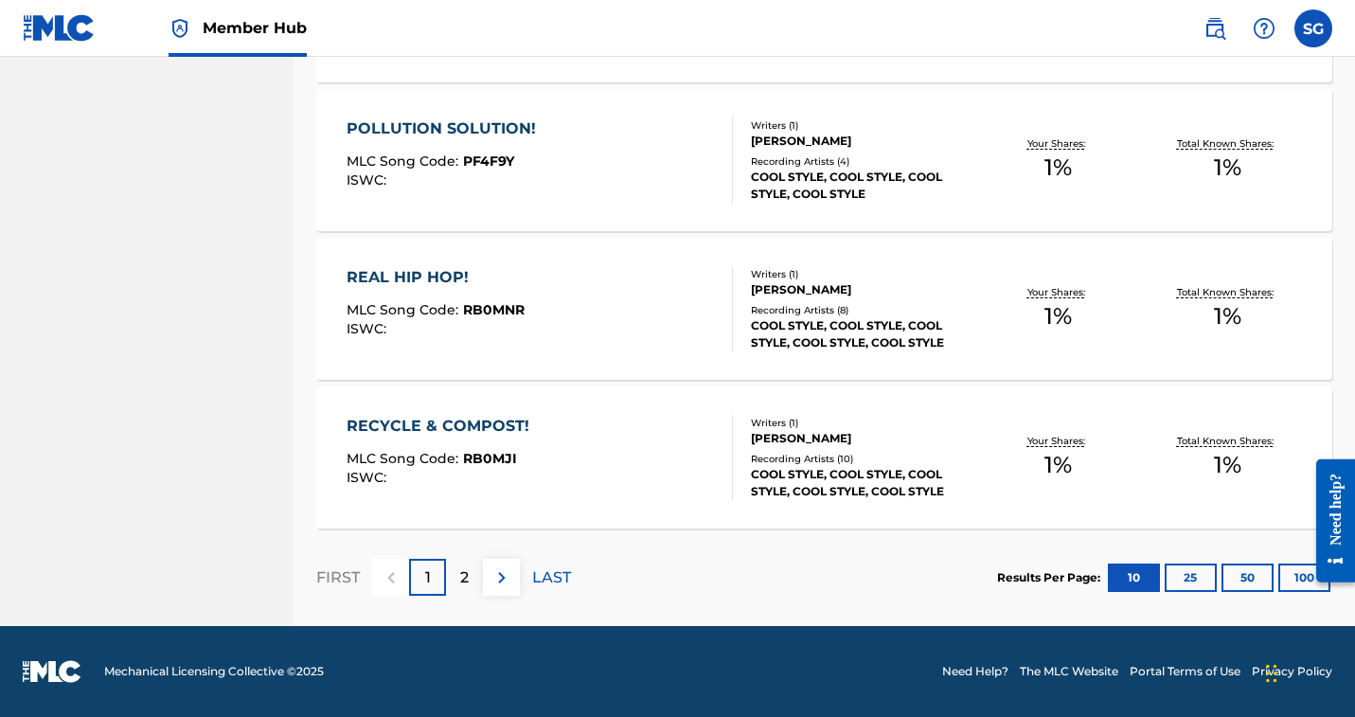
scroll to position [1963, 0]
click at [520, 596] on button at bounding box center [501, 577] width 37 height 37
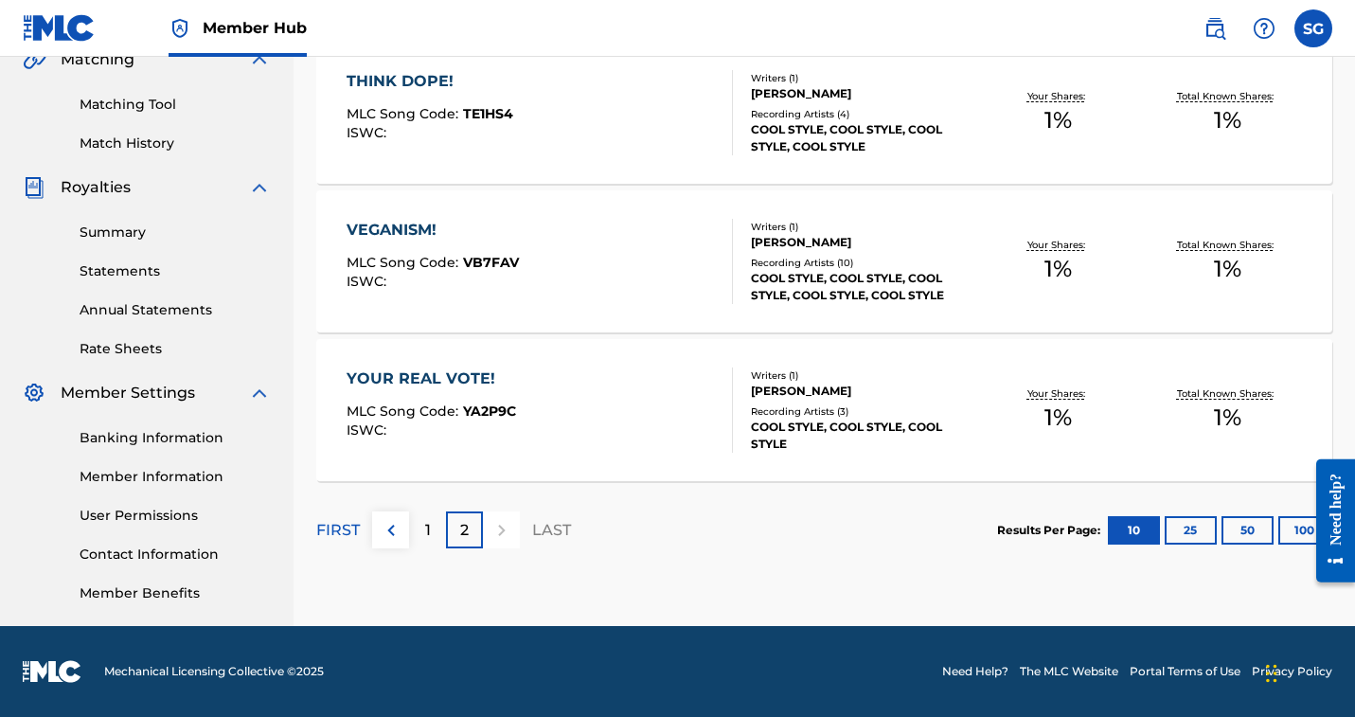
drag, startPoint x: 1186, startPoint y: 298, endPoint x: 1179, endPoint y: 284, distance: 15.7
click at [1179, 486] on div "Results Per Page: 10 25 50 100" at bounding box center [1164, 530] width 335 height 89
click at [1080, 439] on div "Your Shares: 1 %" at bounding box center [1059, 411] width 169 height 58
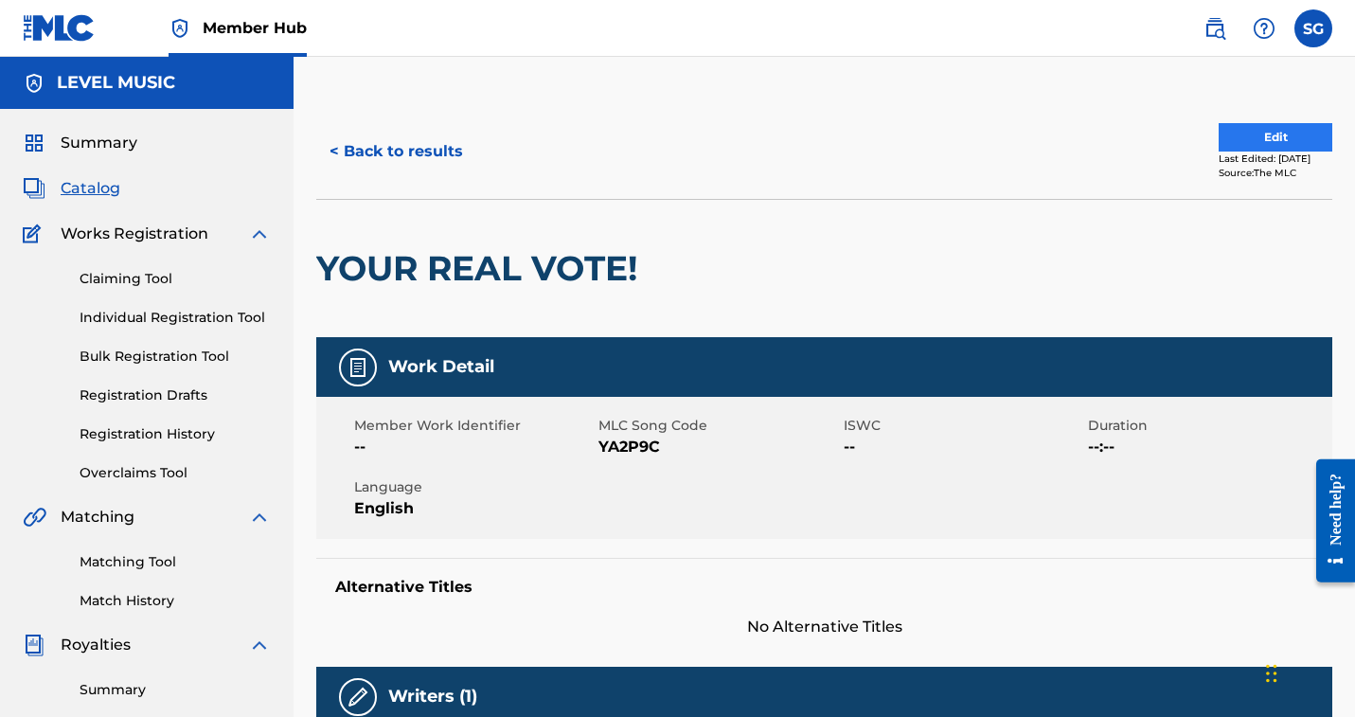
click at [1219, 152] on button "Edit" at bounding box center [1276, 137] width 114 height 28
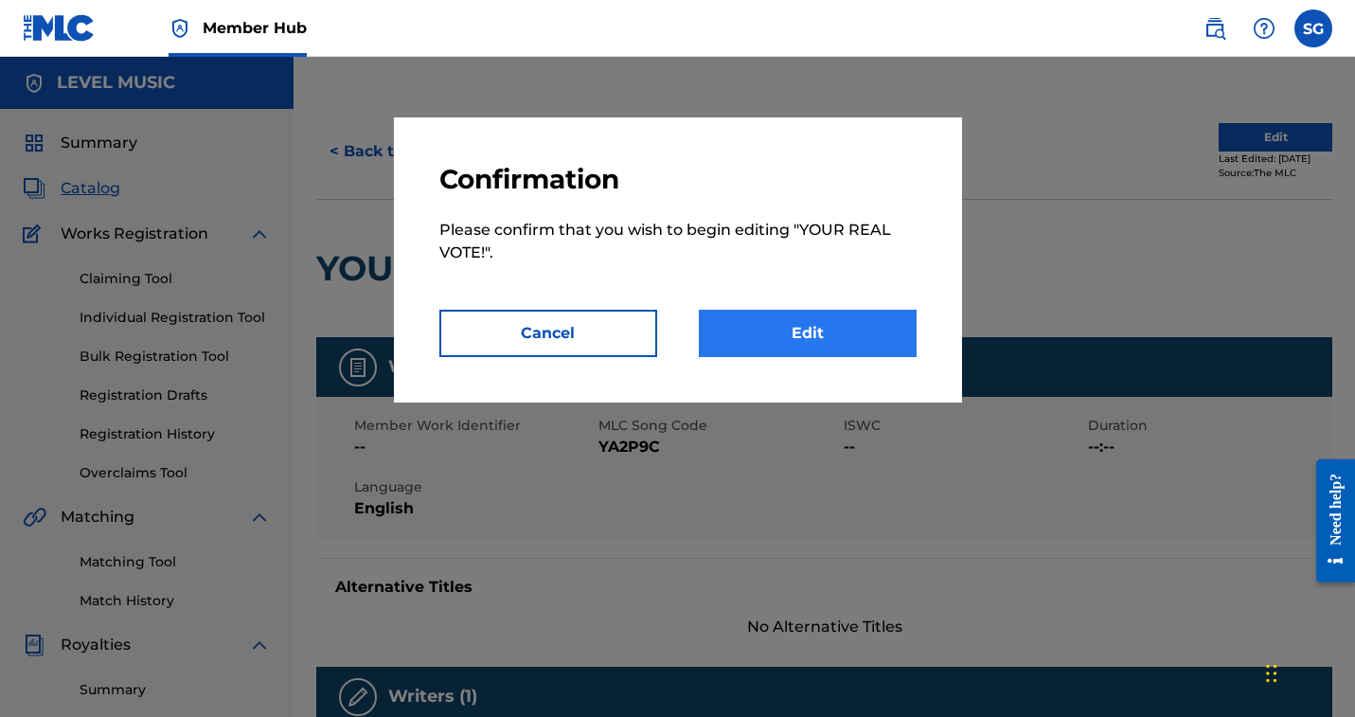
click at [917, 357] on link "Edit" at bounding box center [808, 333] width 218 height 47
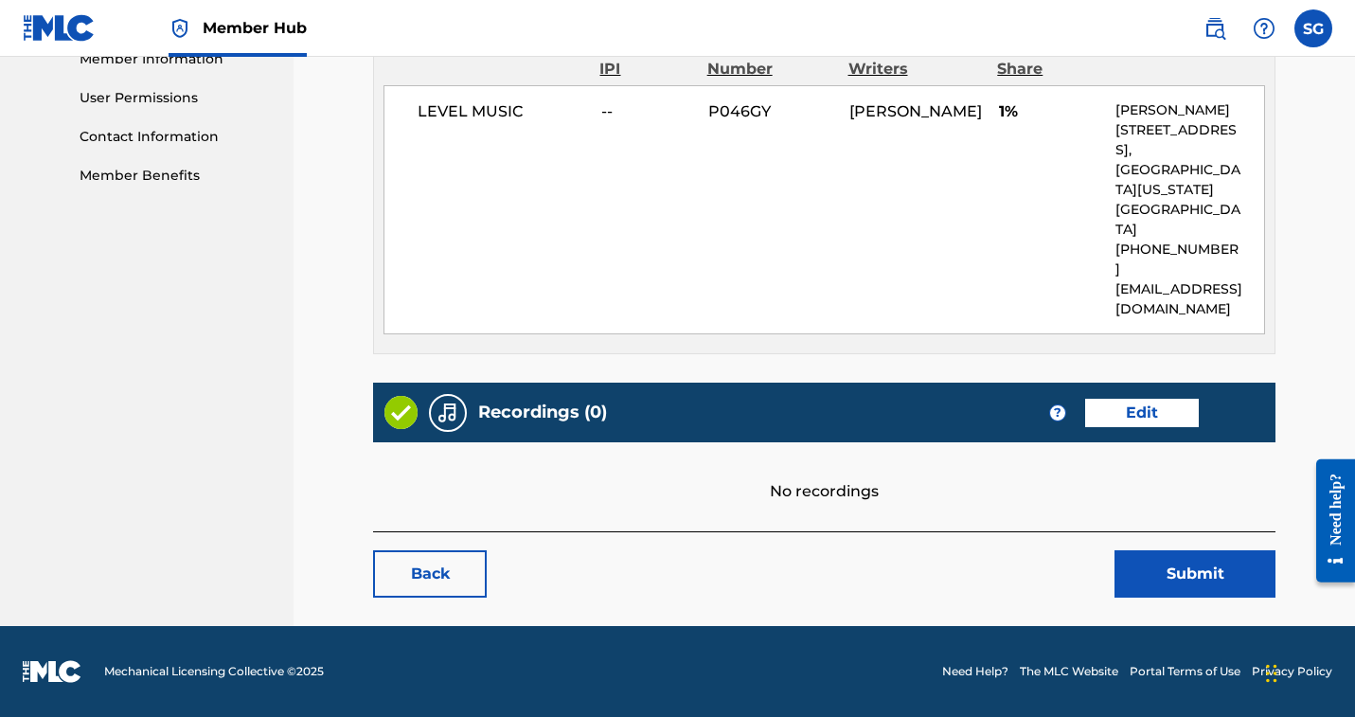
scroll to position [1277, 0]
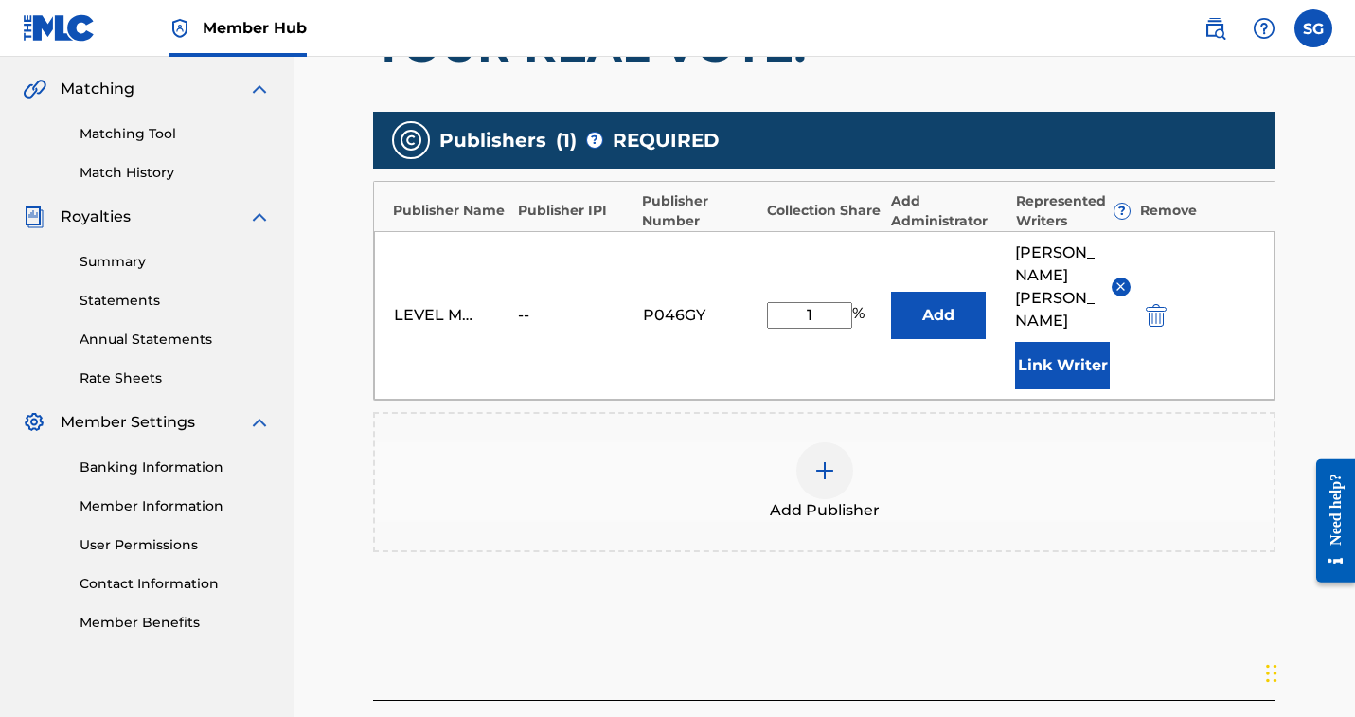
scroll to position [422, 0]
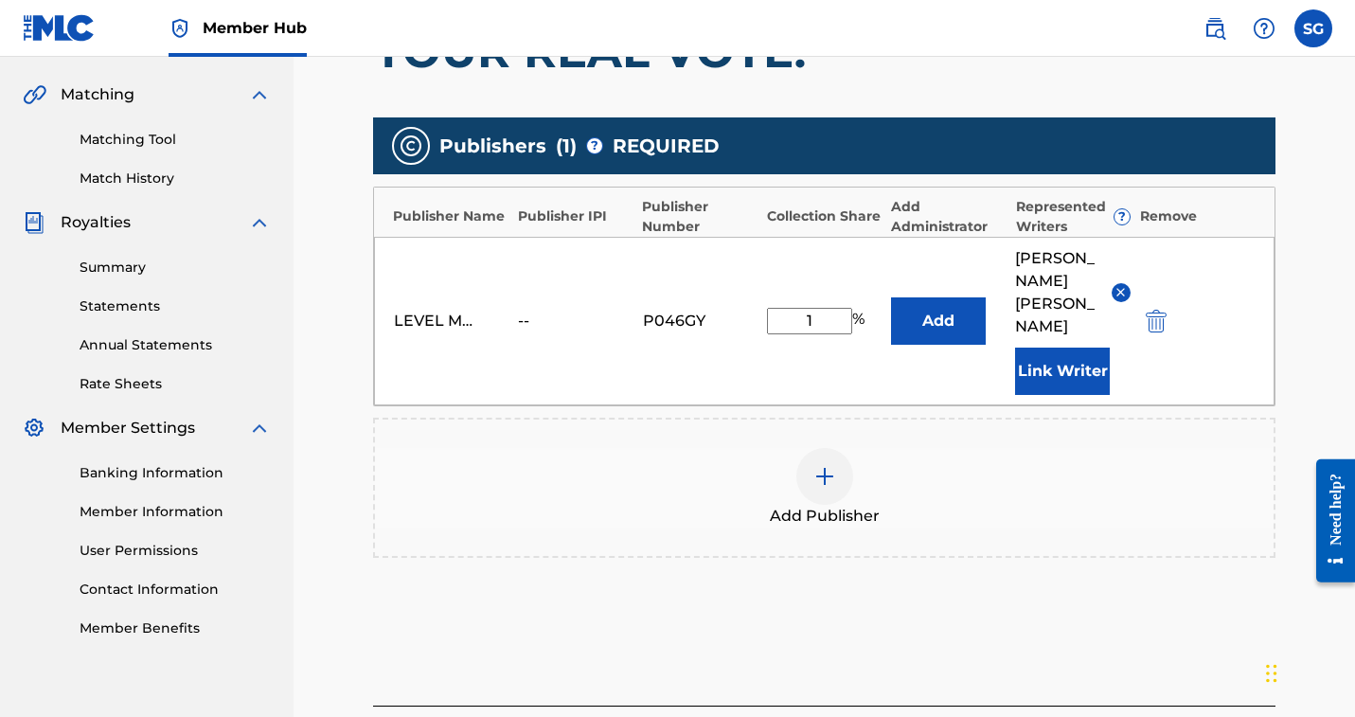
click at [1018, 405] on div "LEVEL MUSIC -- P046GY 1 % Add SEAN GARDNER Link Writer" at bounding box center [824, 321] width 901 height 169
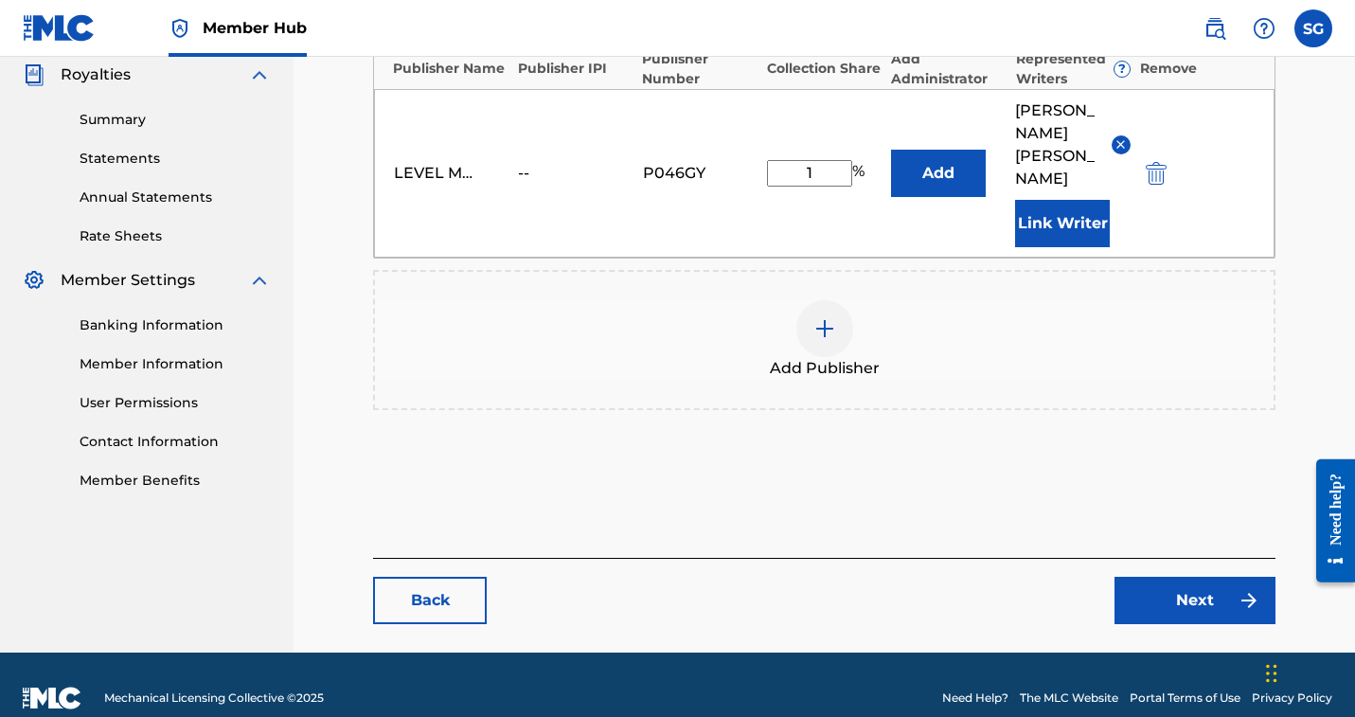
scroll to position [582, 0]
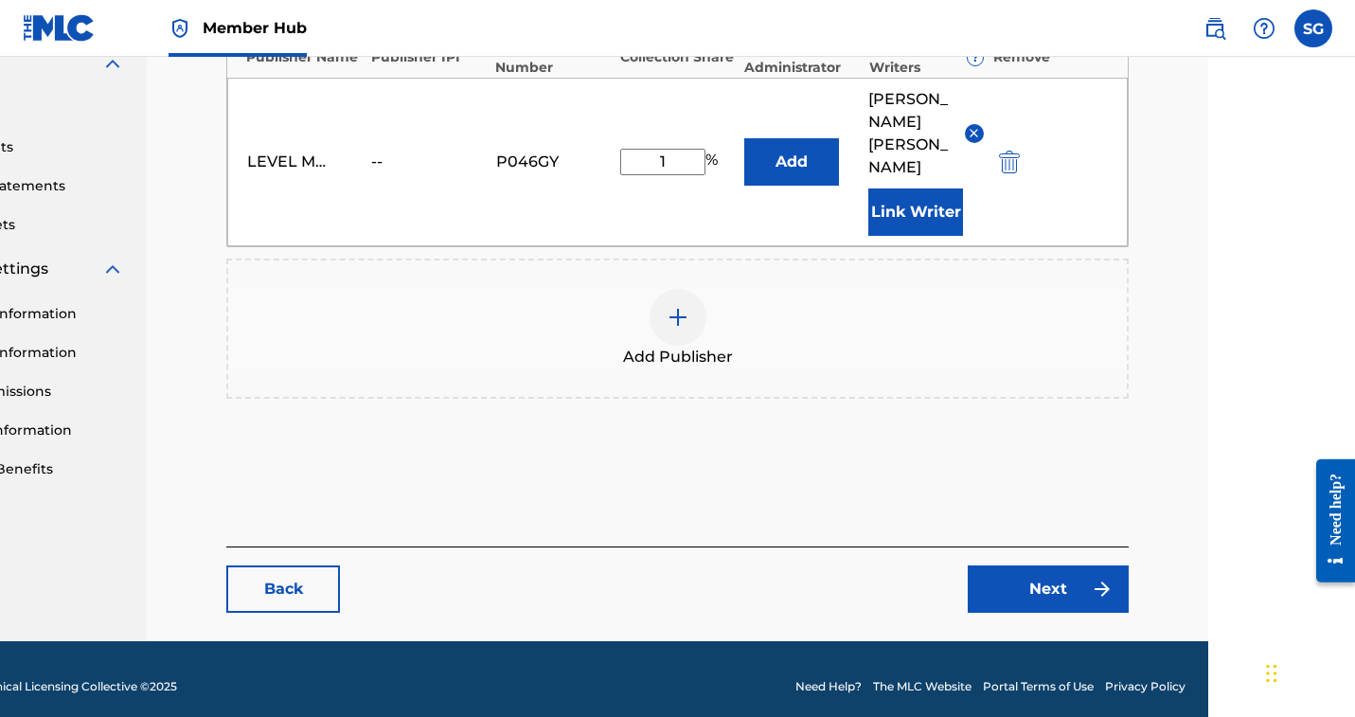
drag, startPoint x: 1352, startPoint y: 335, endPoint x: 1355, endPoint y: 295, distance: 39.9
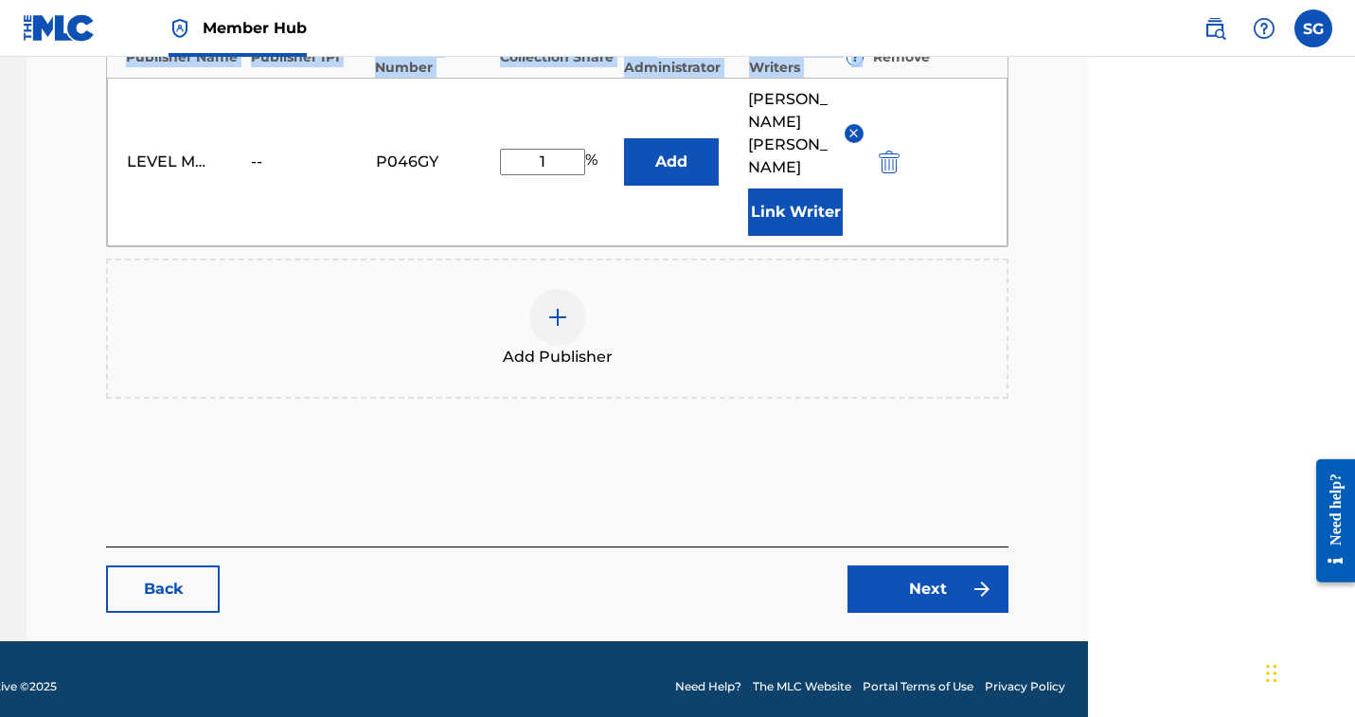
drag, startPoint x: 1355, startPoint y: 295, endPoint x: 1357, endPoint y: 223, distance: 73.0
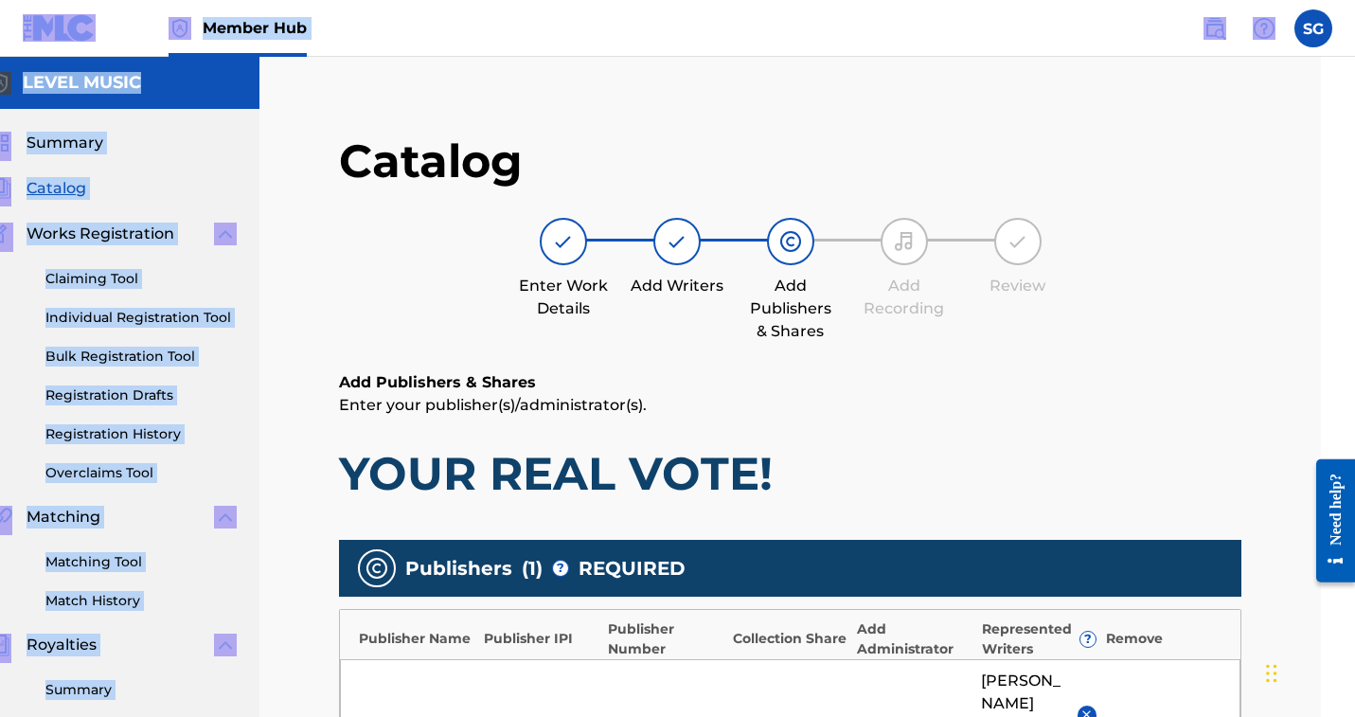
scroll to position [0, 0]
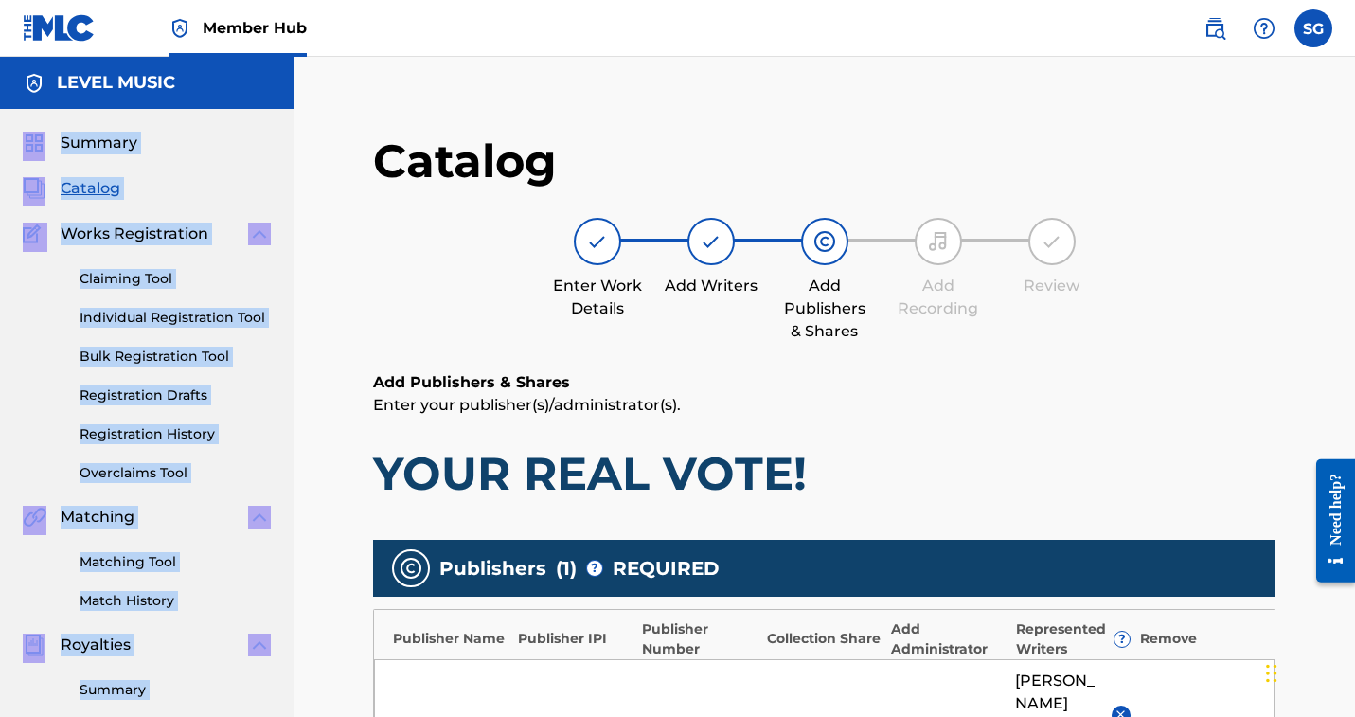
drag, startPoint x: 692, startPoint y: 199, endPoint x: -2, endPoint y: 221, distance: 694.6
click at [0, 221] on html "0 Member Hub SG SG Sean Gardner cspiritn@gmail.com Notification Preferences Pro…" at bounding box center [677, 358] width 1355 height 717
click at [271, 200] on div "Catalog" at bounding box center [147, 188] width 248 height 23
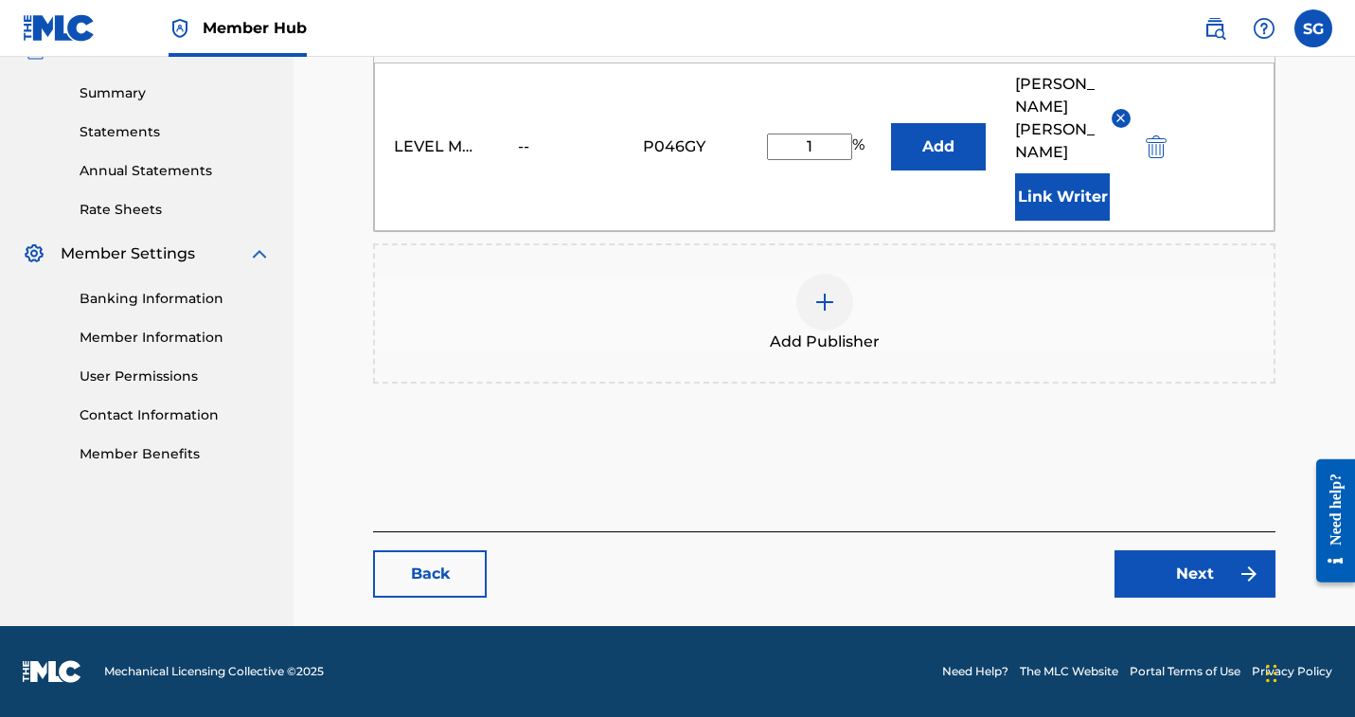
scroll to position [644, 0]
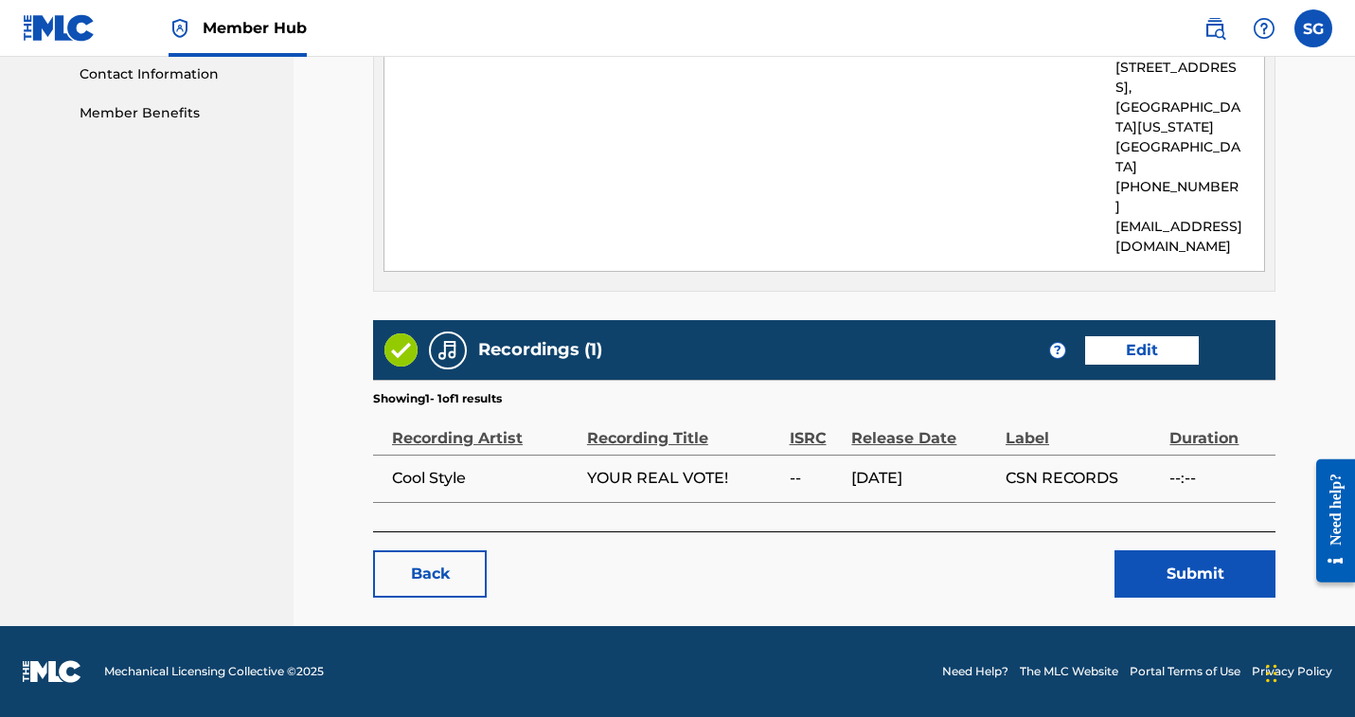
scroll to position [2425, 0]
drag, startPoint x: 988, startPoint y: 281, endPoint x: 862, endPoint y: 268, distance: 126.7
click at [862, 407] on tr "Recording Artist Recording Title ISRC Release Date Label Duration" at bounding box center [824, 430] width 903 height 47
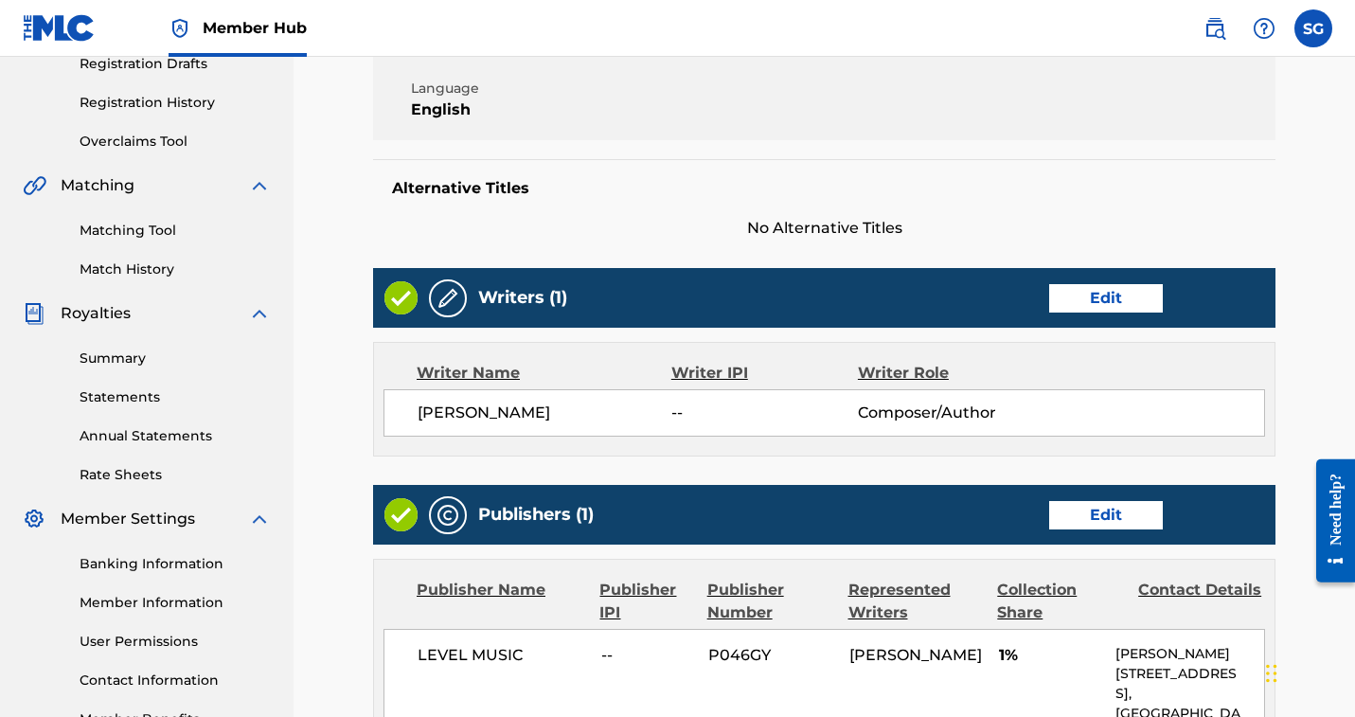
scroll to position [0, 0]
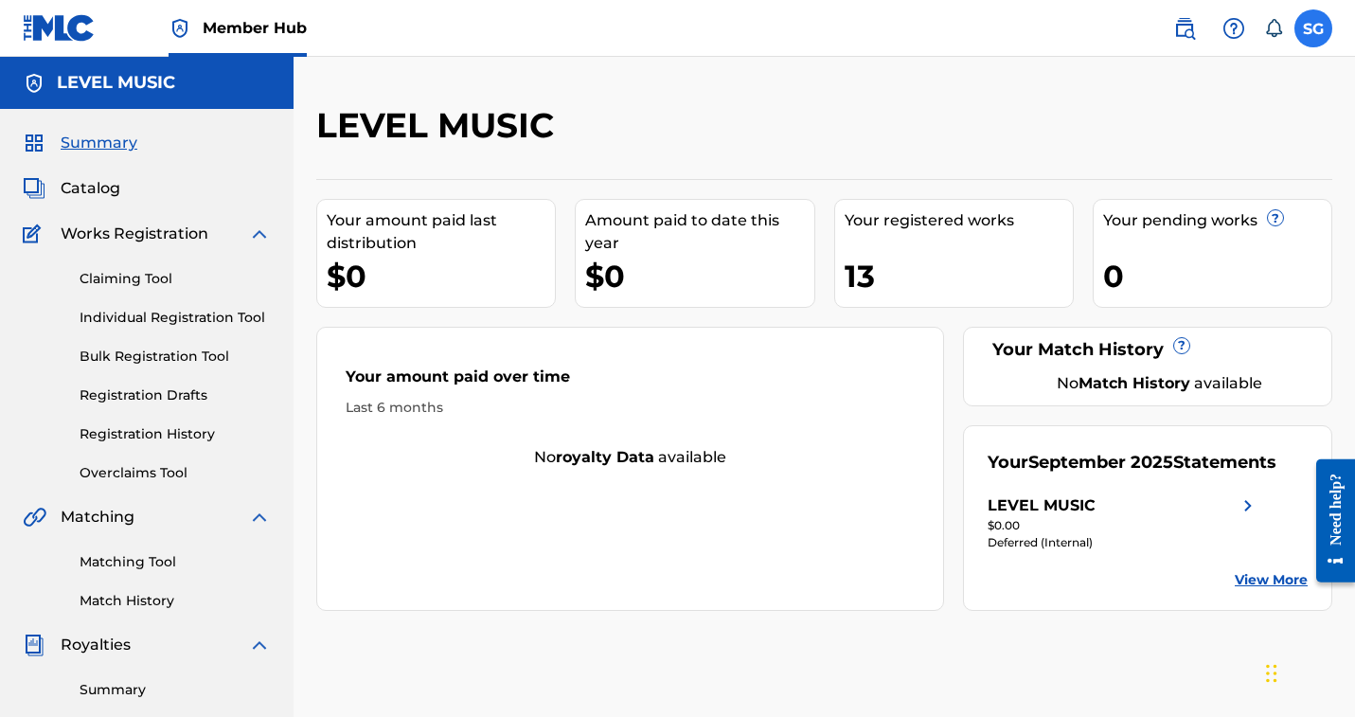
click at [1295, 47] on label at bounding box center [1314, 28] width 38 height 38
click at [1314, 28] on input "SG [PERSON_NAME] [EMAIL_ADDRESS][DOMAIN_NAME] Notification Preferences Profile …" at bounding box center [1314, 28] width 0 height 0
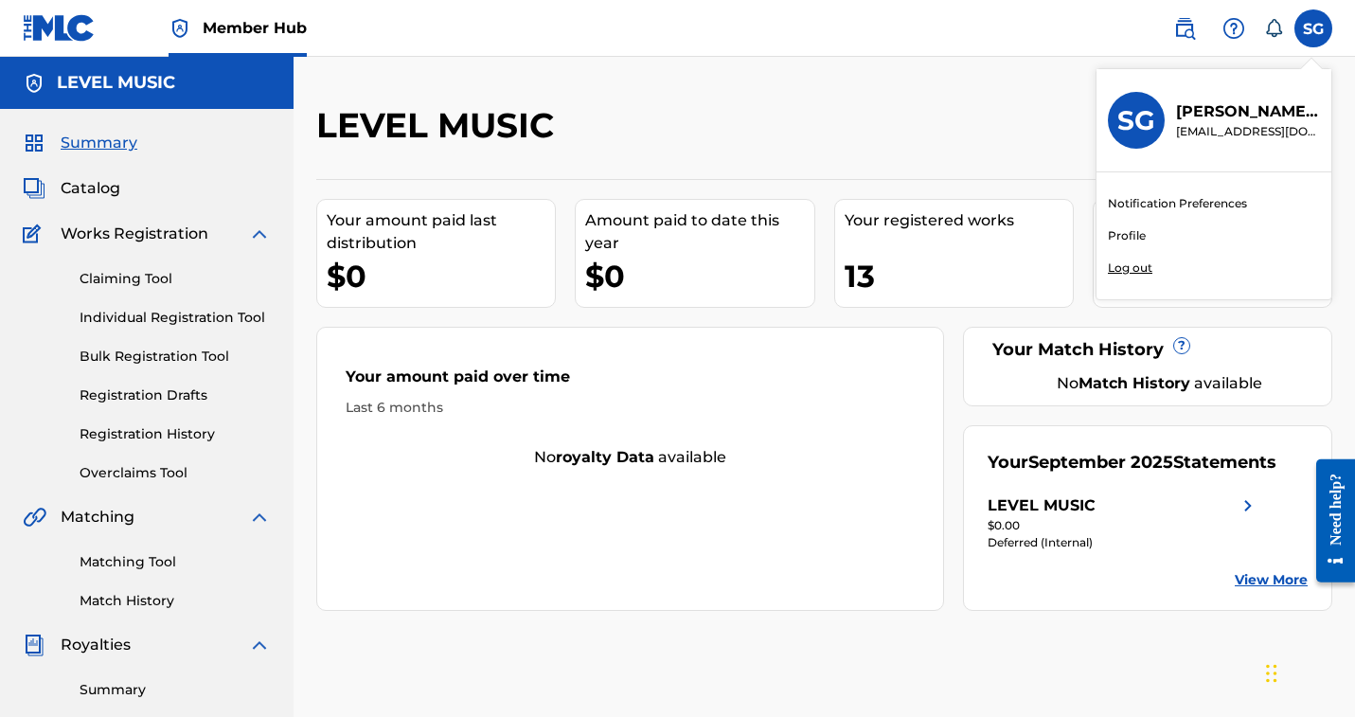
click at [1108, 244] on link "Profile" at bounding box center [1127, 235] width 38 height 17
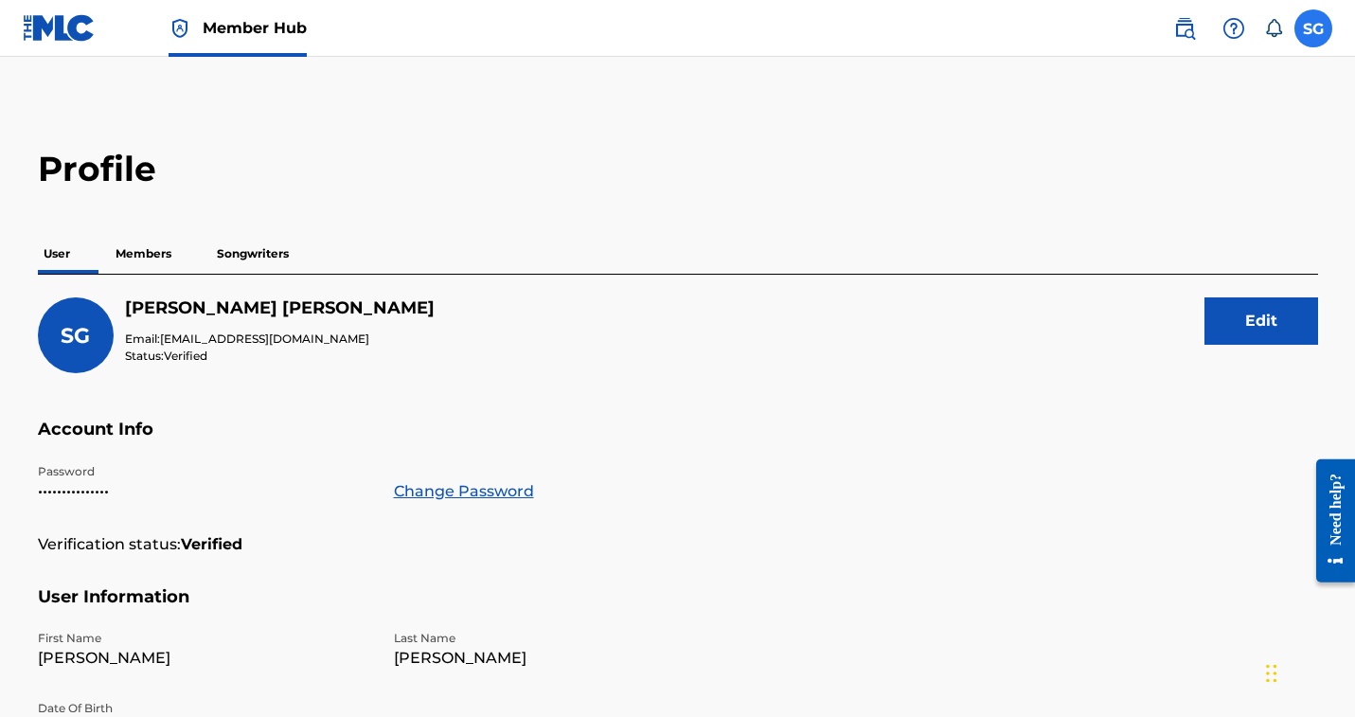
click at [1295, 47] on label at bounding box center [1314, 28] width 38 height 38
click at [1314, 28] on input "SG [PERSON_NAME] [EMAIL_ADDRESS][DOMAIN_NAME] Notification Preferences Profile …" at bounding box center [1314, 28] width 0 height 0
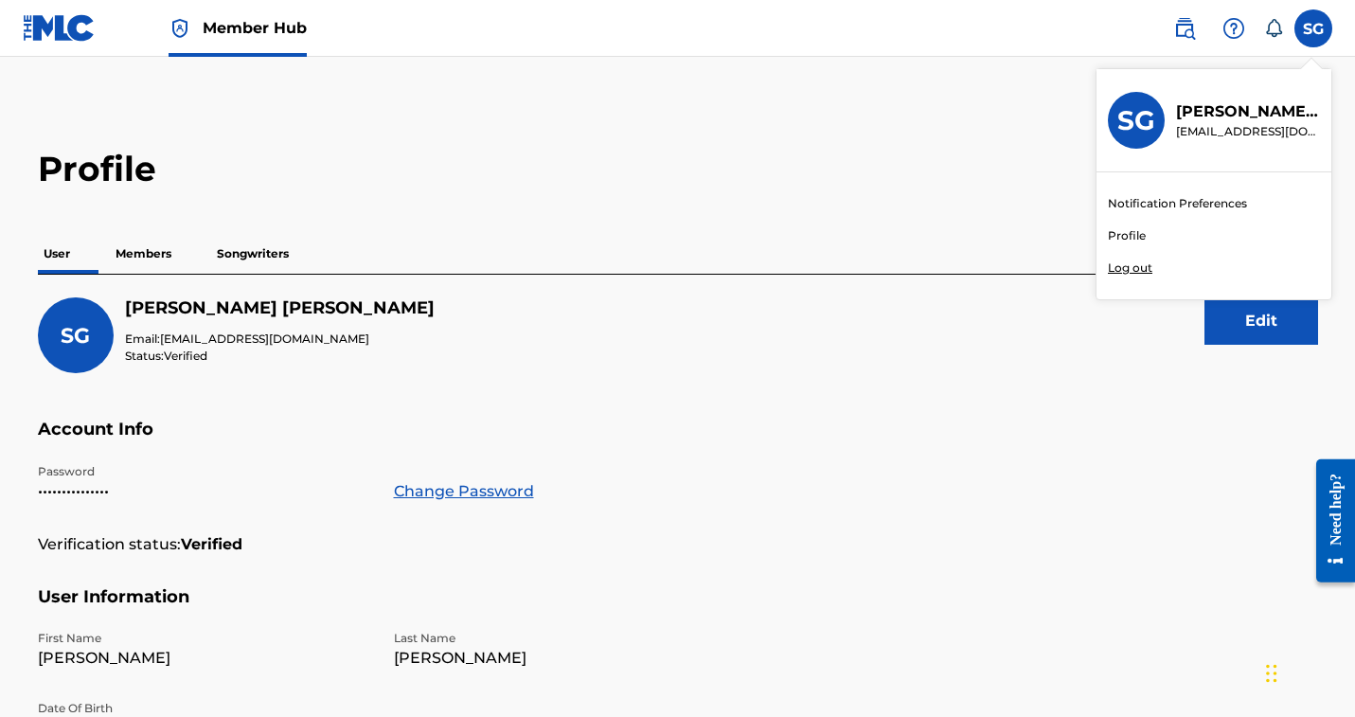
click at [1108, 277] on p "Log out" at bounding box center [1130, 268] width 45 height 17
click at [1314, 28] on input "SG [PERSON_NAME] [EMAIL_ADDRESS][DOMAIN_NAME] Notification Preferences Profile …" at bounding box center [1314, 28] width 0 height 0
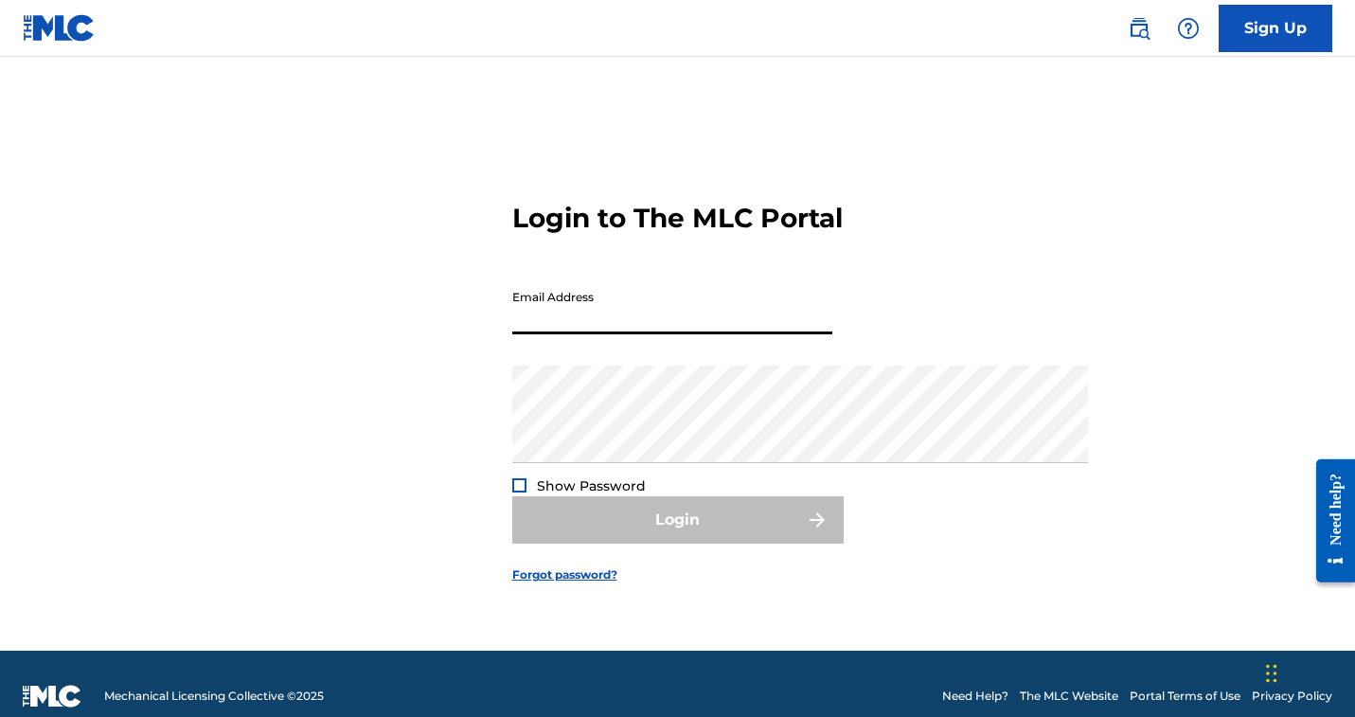
type input "[EMAIL_ADDRESS][DOMAIN_NAME]"
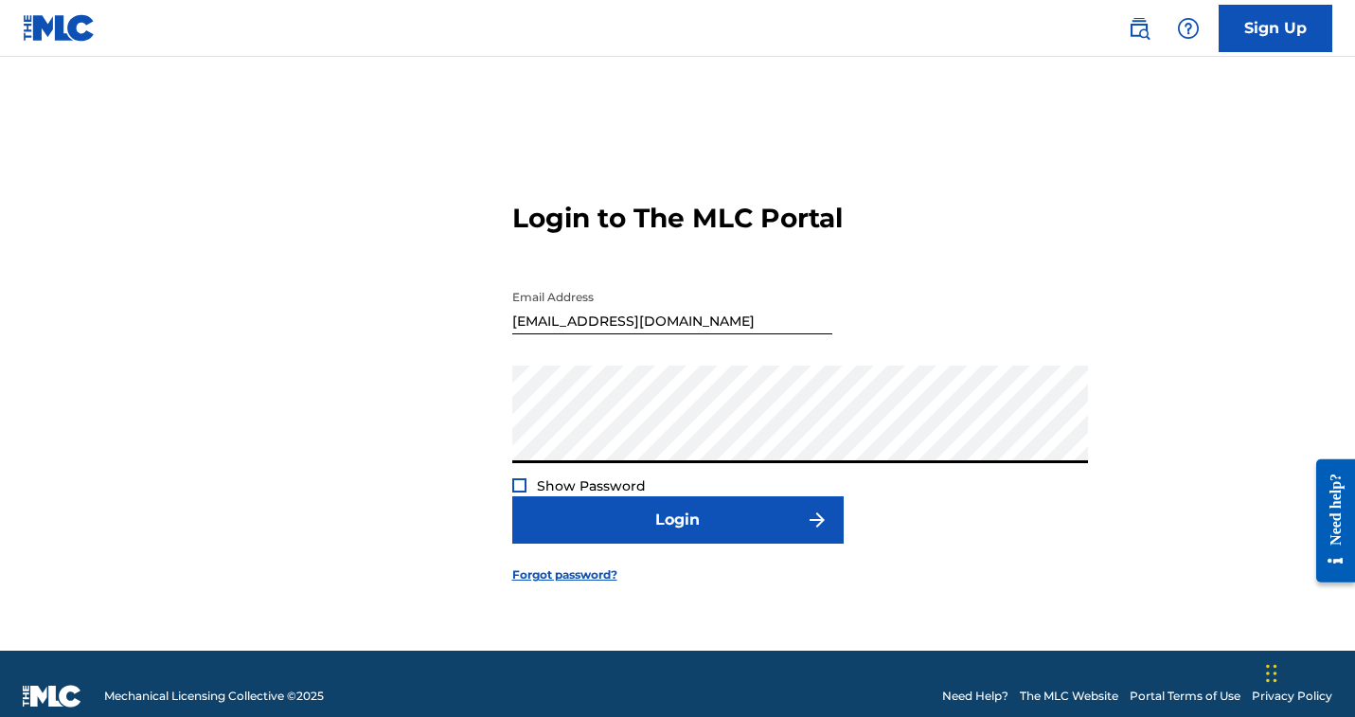
click at [512, 492] on div at bounding box center [519, 485] width 14 height 14
